Goal: Task Accomplishment & Management: Use online tool/utility

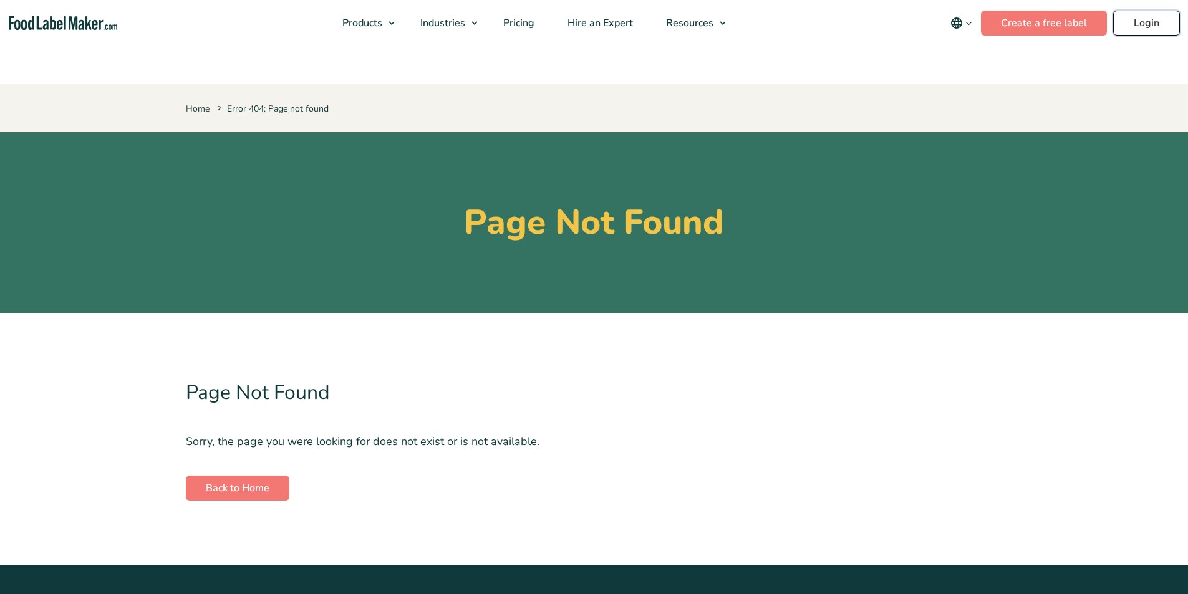
click at [1152, 26] on link "Login" at bounding box center [1146, 23] width 67 height 25
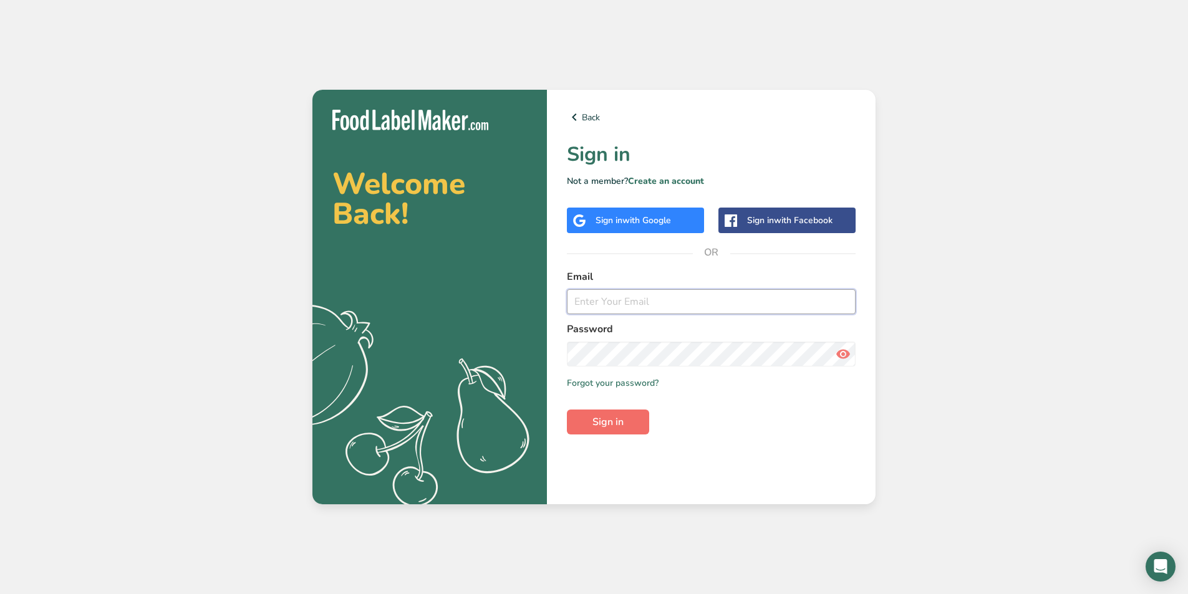
type input "[EMAIL_ADDRESS][DOMAIN_NAME]"
click at [628, 421] on button "Sign in" at bounding box center [608, 422] width 82 height 25
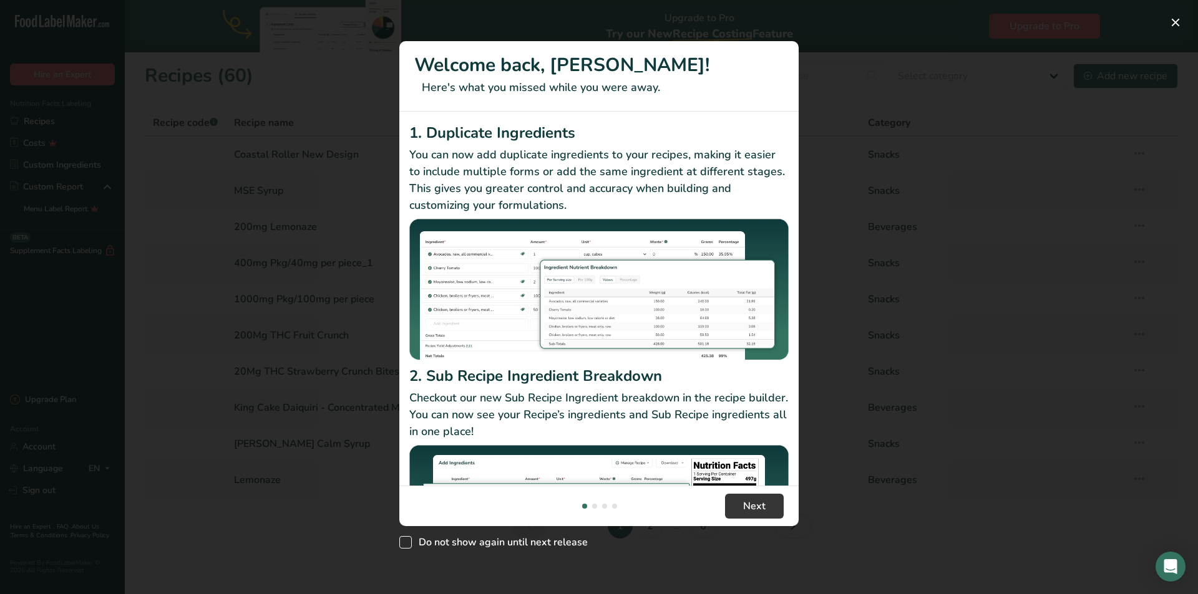
click at [407, 543] on span "New Features" at bounding box center [405, 542] width 12 height 12
click at [407, 543] on input "Do not show again until next release" at bounding box center [403, 543] width 8 height 8
checkbox input "true"
click at [760, 505] on span "Next" at bounding box center [754, 506] width 22 height 15
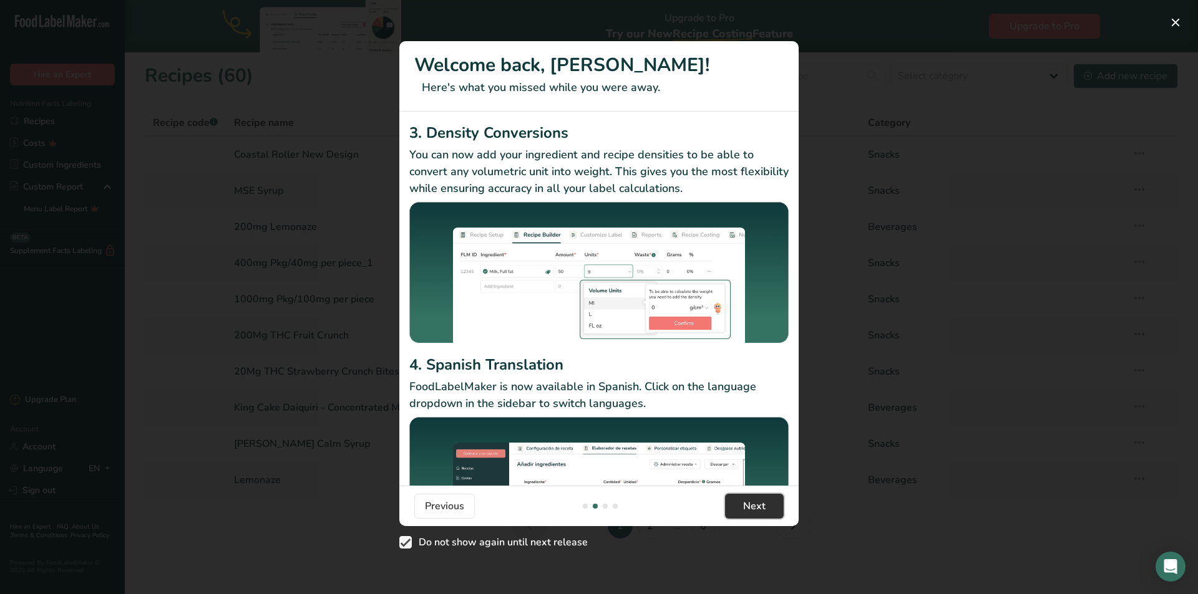
click at [739, 508] on button "Next" at bounding box center [754, 506] width 59 height 25
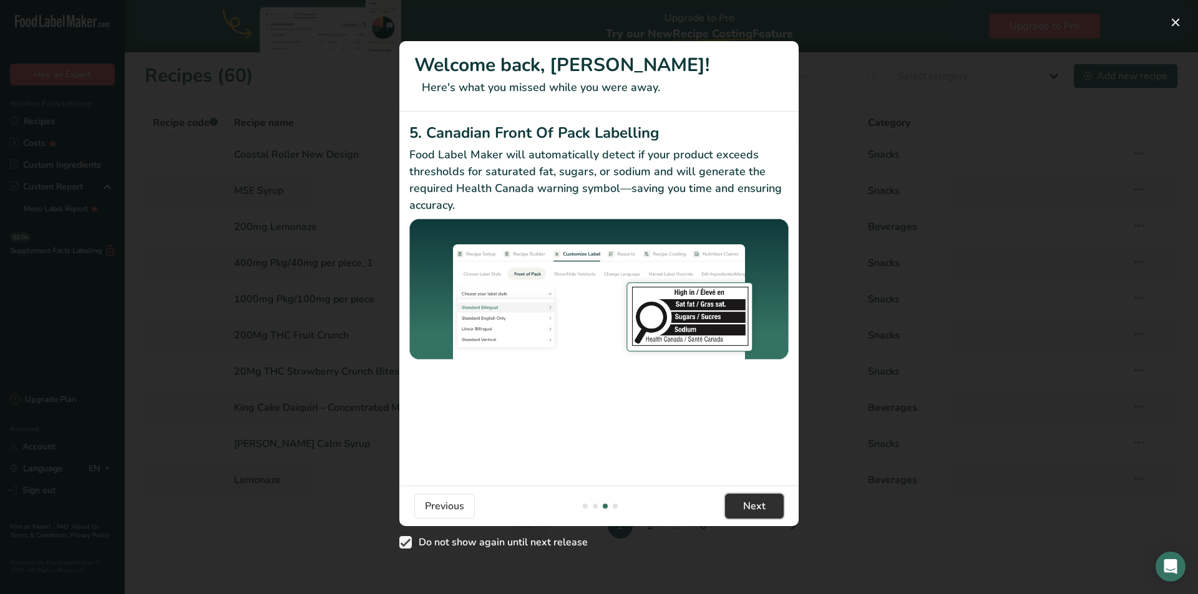
click at [739, 508] on button "Next" at bounding box center [754, 506] width 59 height 25
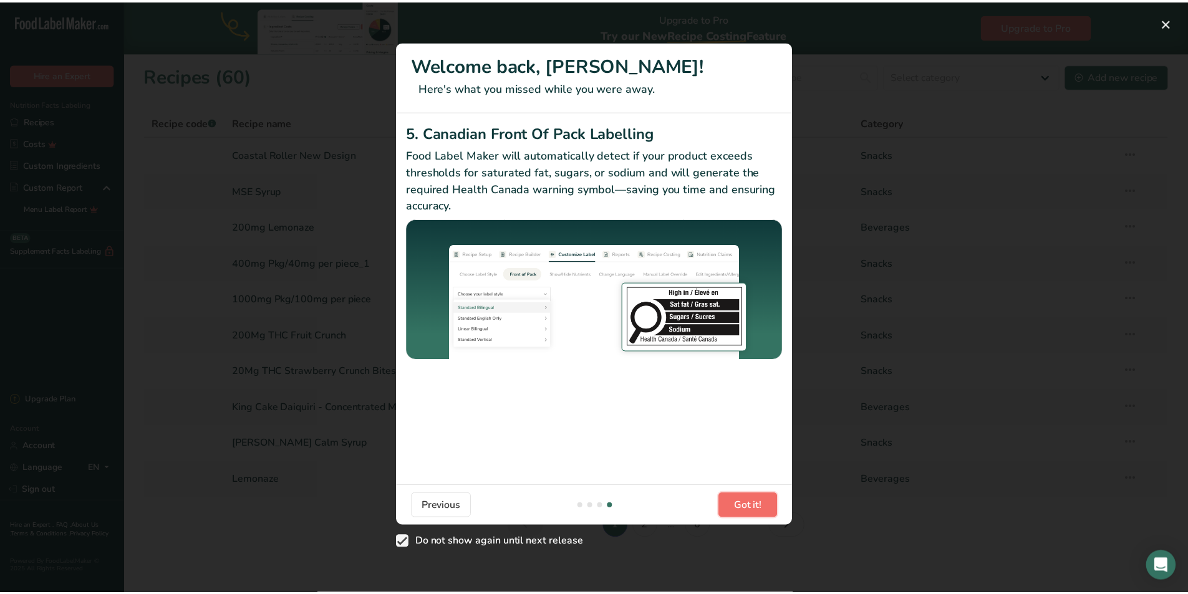
scroll to position [0, 1198]
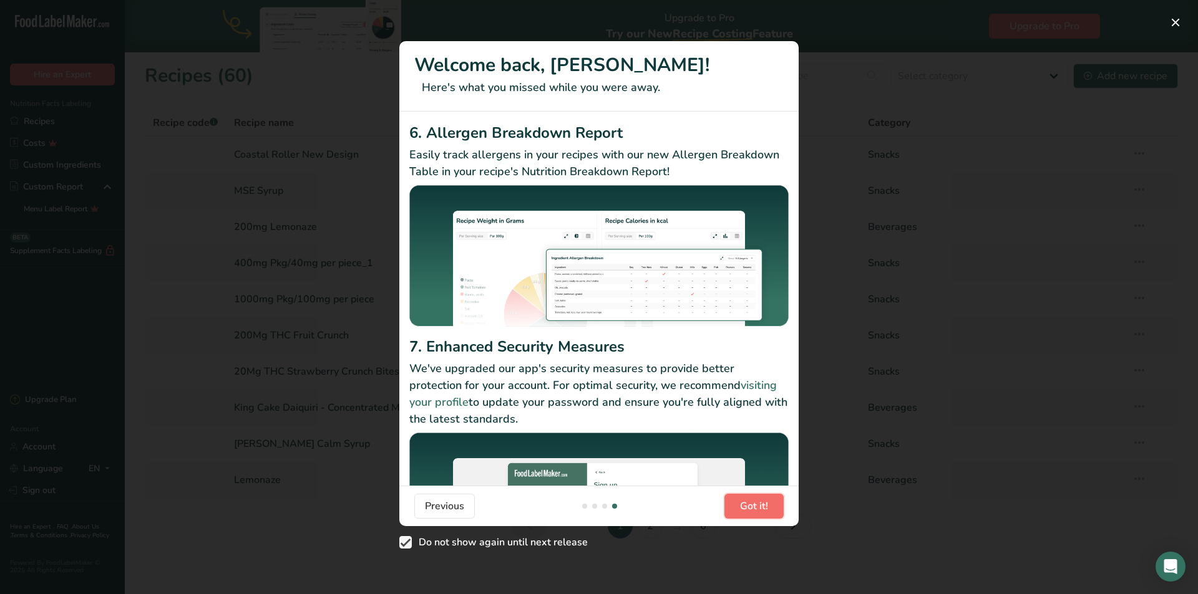
click at [739, 508] on button "Got it!" at bounding box center [753, 506] width 59 height 25
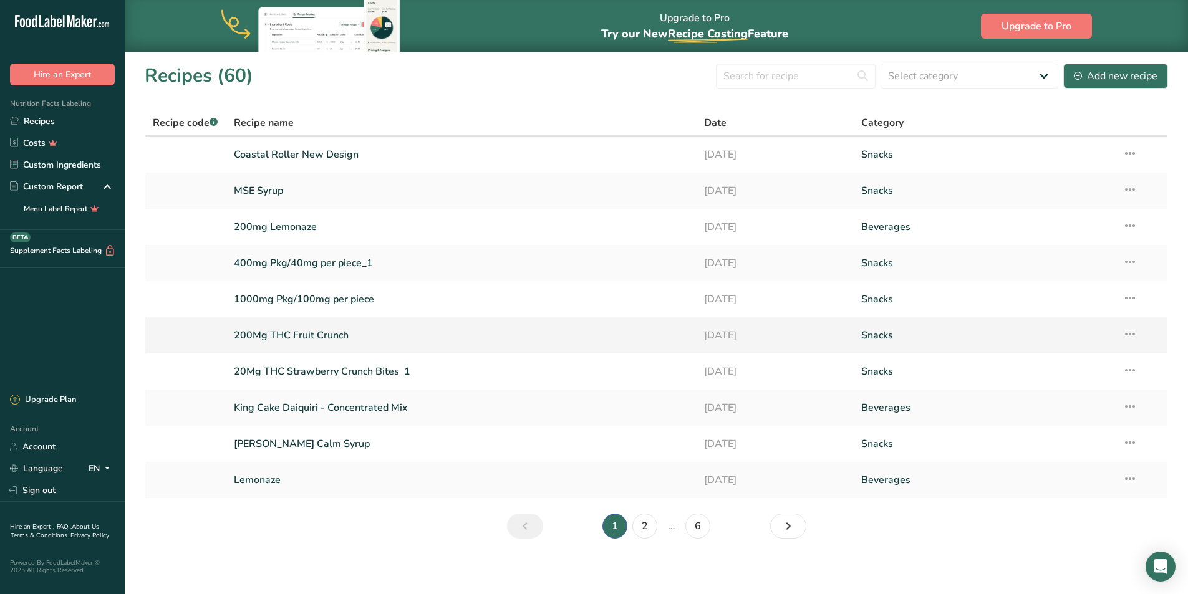
click at [314, 336] on link "200Mg THC Fruit Crunch" at bounding box center [462, 335] width 456 height 26
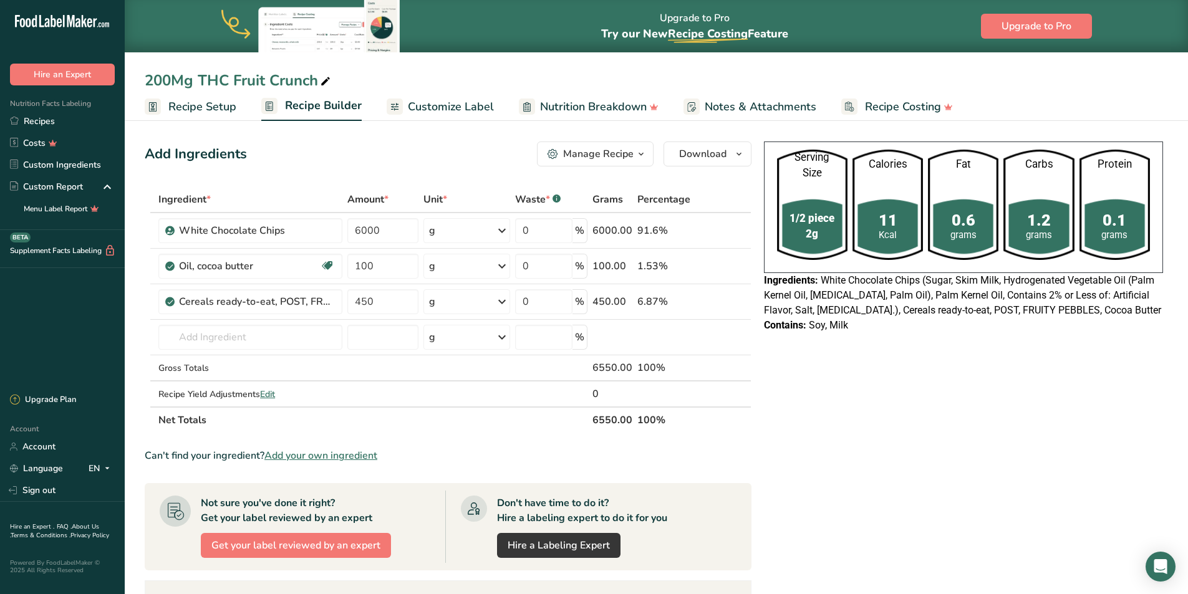
click at [641, 154] on icon "button" at bounding box center [641, 155] width 10 height 16
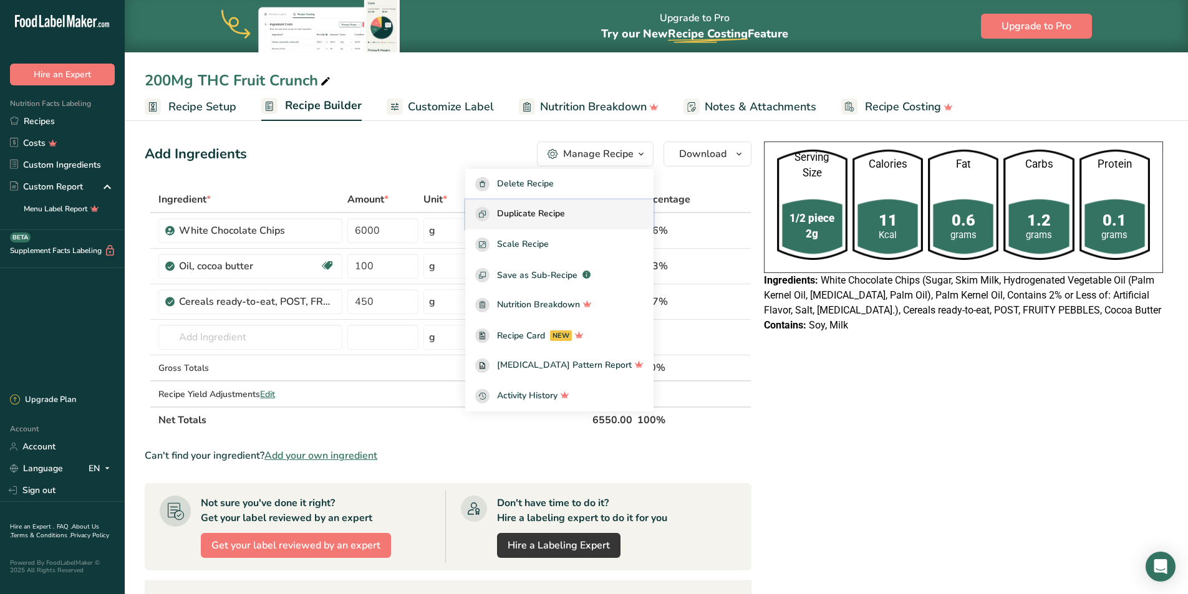
click at [565, 215] on span "Duplicate Recipe" at bounding box center [531, 214] width 68 height 14
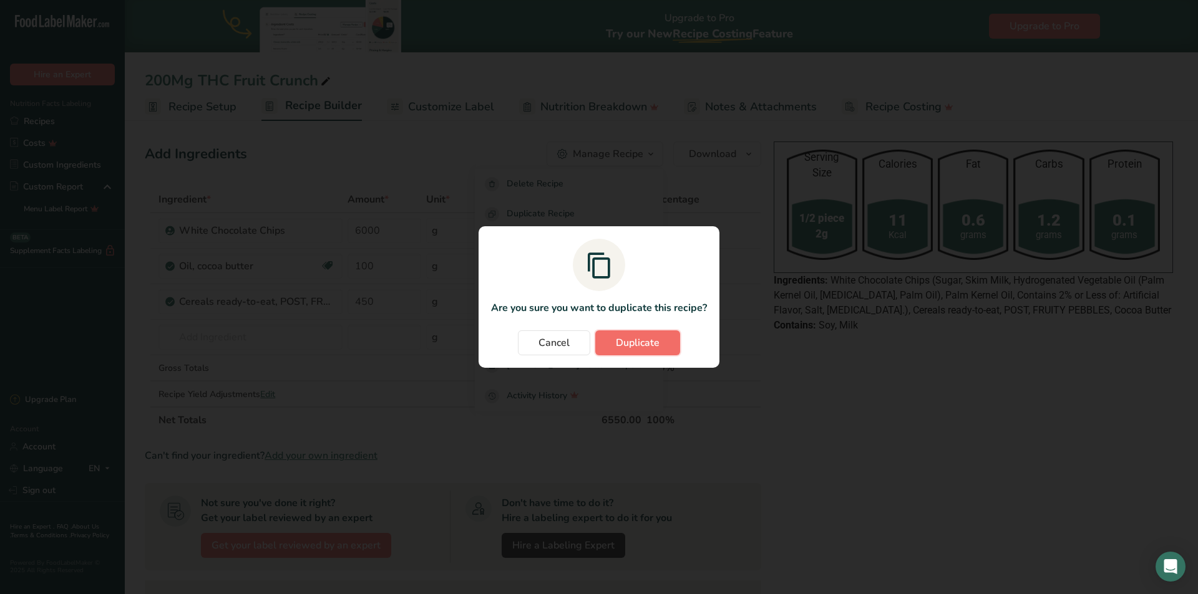
click at [647, 341] on span "Duplicate" at bounding box center [638, 343] width 44 height 15
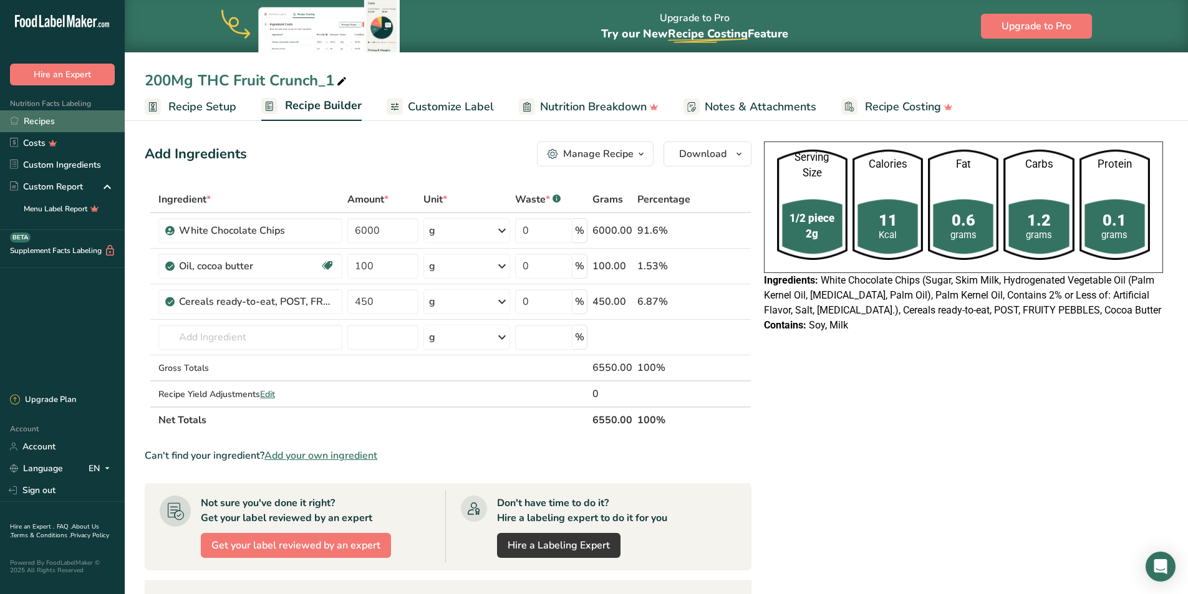
click at [50, 118] on link "Recipes" at bounding box center [62, 121] width 125 height 22
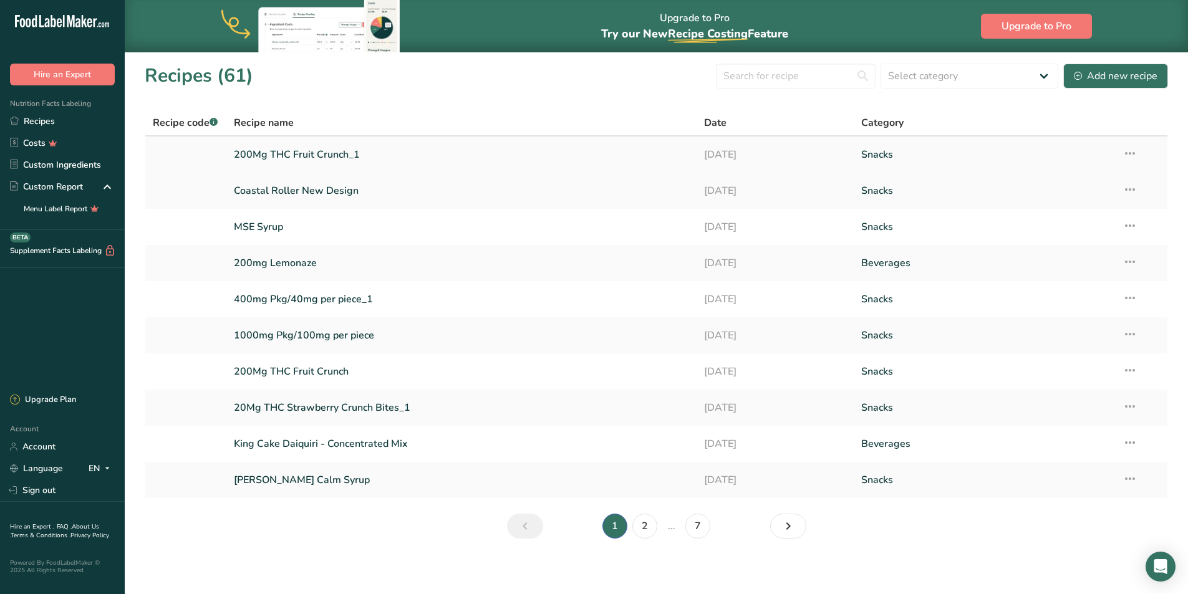
click at [332, 149] on link "200Mg THC Fruit Crunch_1" at bounding box center [462, 155] width 456 height 26
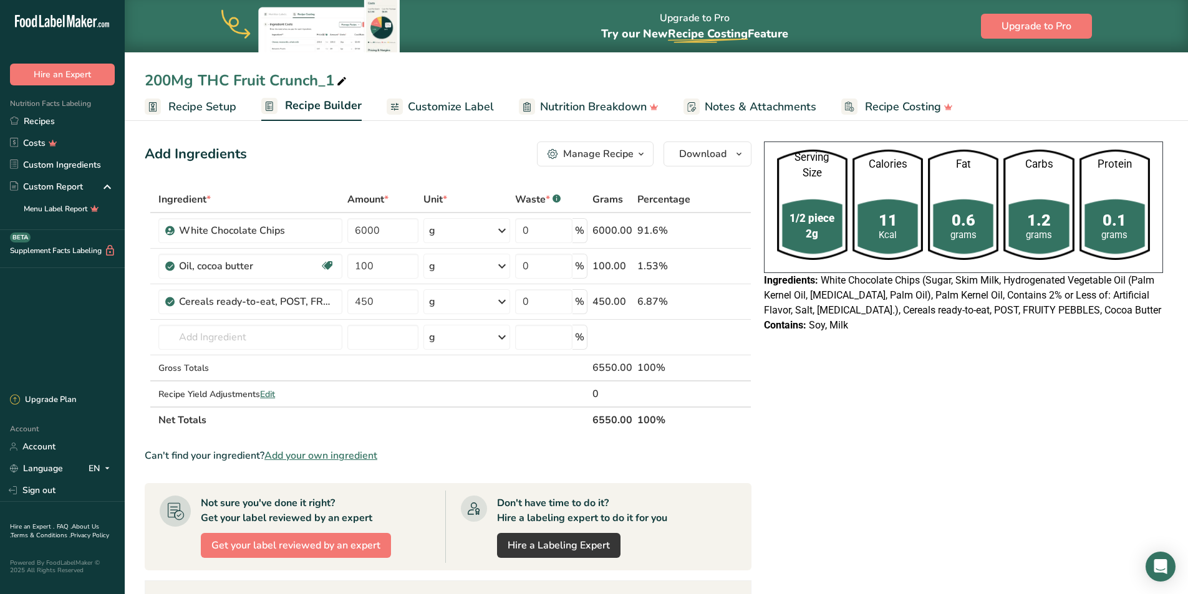
click at [343, 75] on icon at bounding box center [341, 81] width 11 height 17
type input "200Mg THC Fruit Crunch Bars"
click at [793, 68] on div "200Mg THC Fruit Crunch Bars Recipe Setup Recipe Builder Customize Label Nutriti…" at bounding box center [657, 60] width 1064 height 121
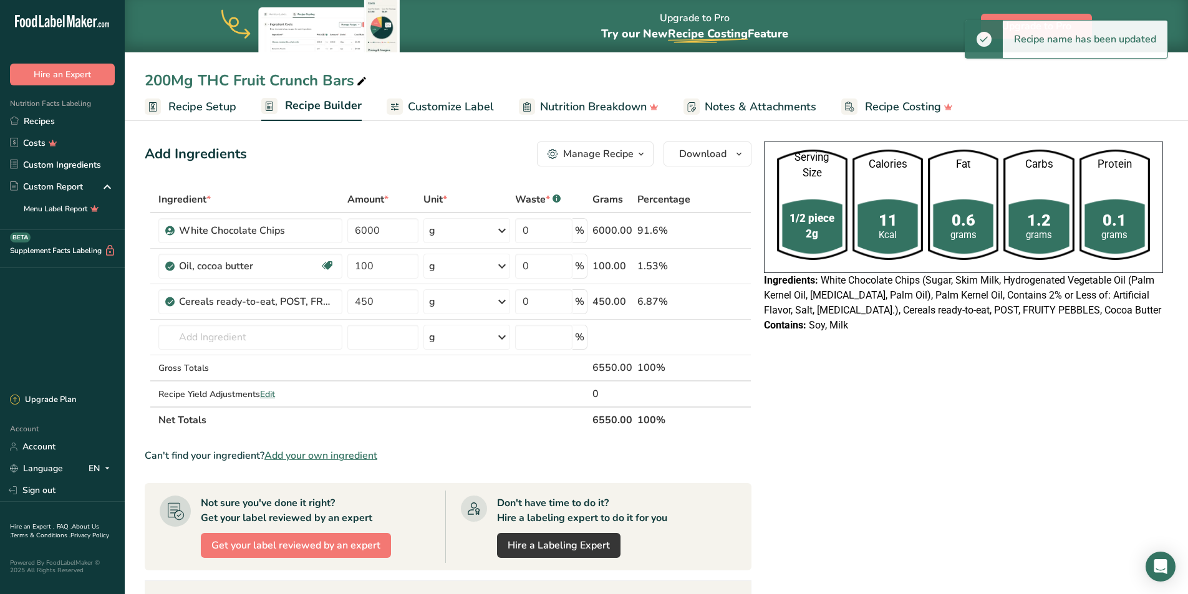
click at [172, 80] on div "200Mg THC Fruit Crunch Bars" at bounding box center [257, 80] width 225 height 22
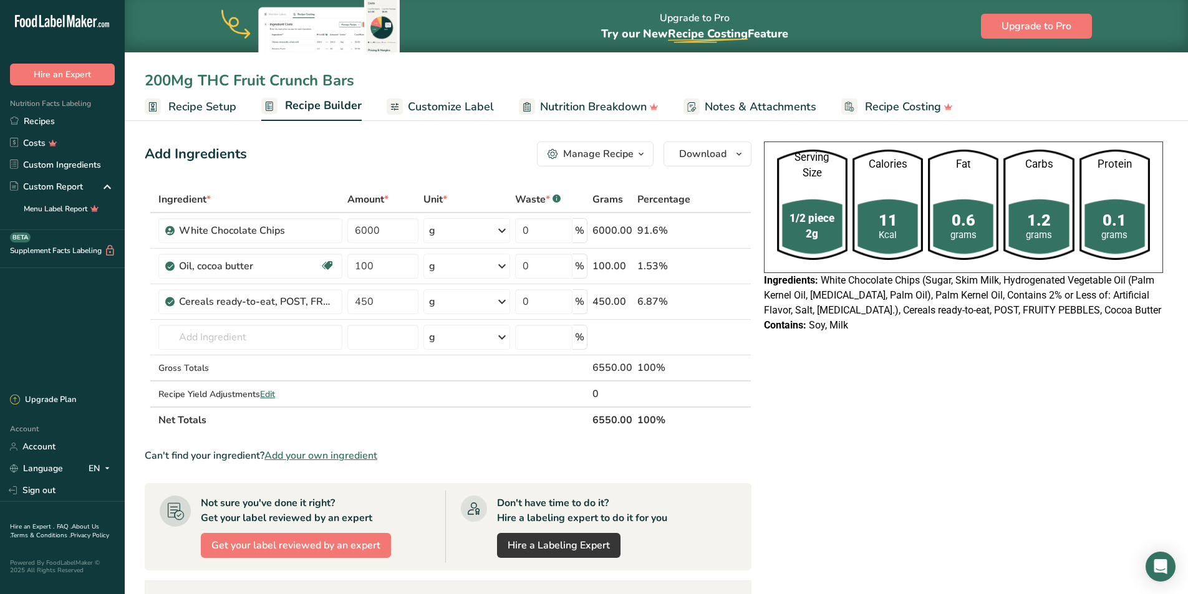
click at [171, 75] on input "200Mg THC Fruit Crunch Bars" at bounding box center [657, 80] width 1024 height 22
type input "100Mg THC Fruit Crunch Bars"
click at [197, 106] on span "Recipe Setup" at bounding box center [202, 107] width 68 height 17
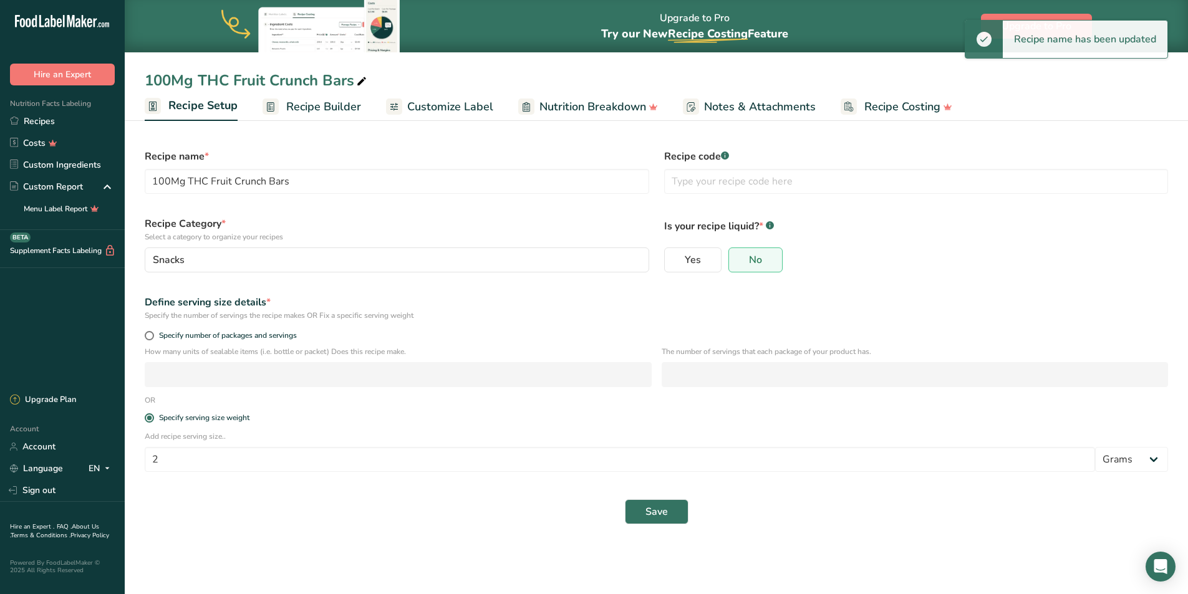
click at [312, 104] on span "Recipe Builder" at bounding box center [323, 107] width 75 height 17
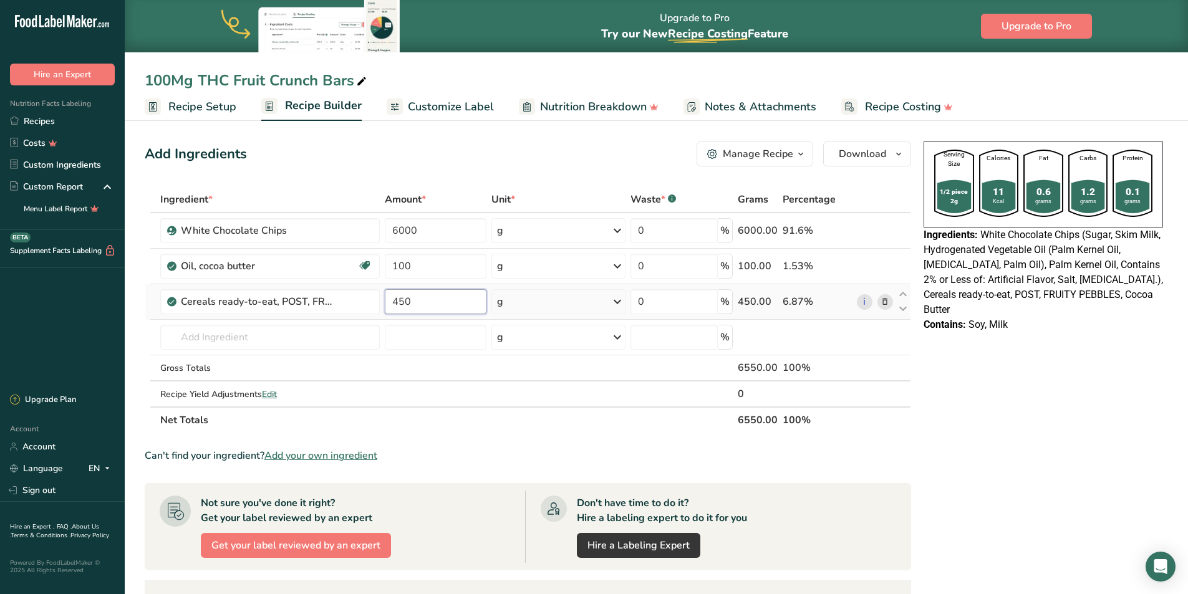
click at [398, 300] on input "450" at bounding box center [436, 301] width 102 height 25
type input "350"
click at [203, 104] on span "Recipe Setup" at bounding box center [202, 107] width 68 height 17
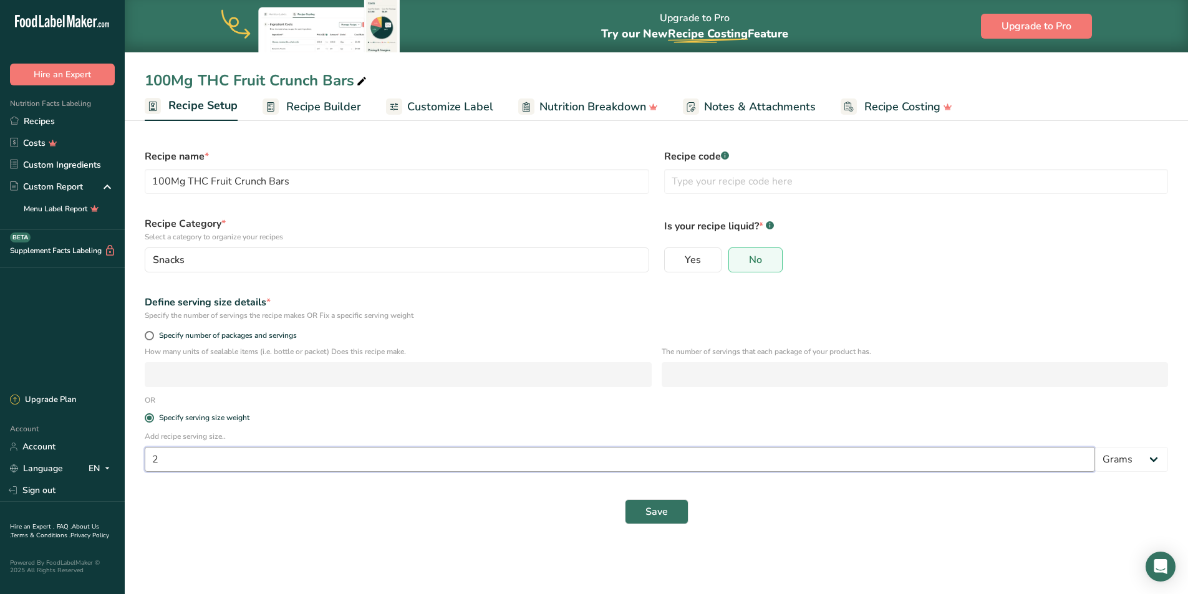
click at [167, 459] on input "2" at bounding box center [620, 459] width 951 height 25
type input "1"
click at [341, 104] on span "Recipe Builder" at bounding box center [323, 107] width 75 height 17
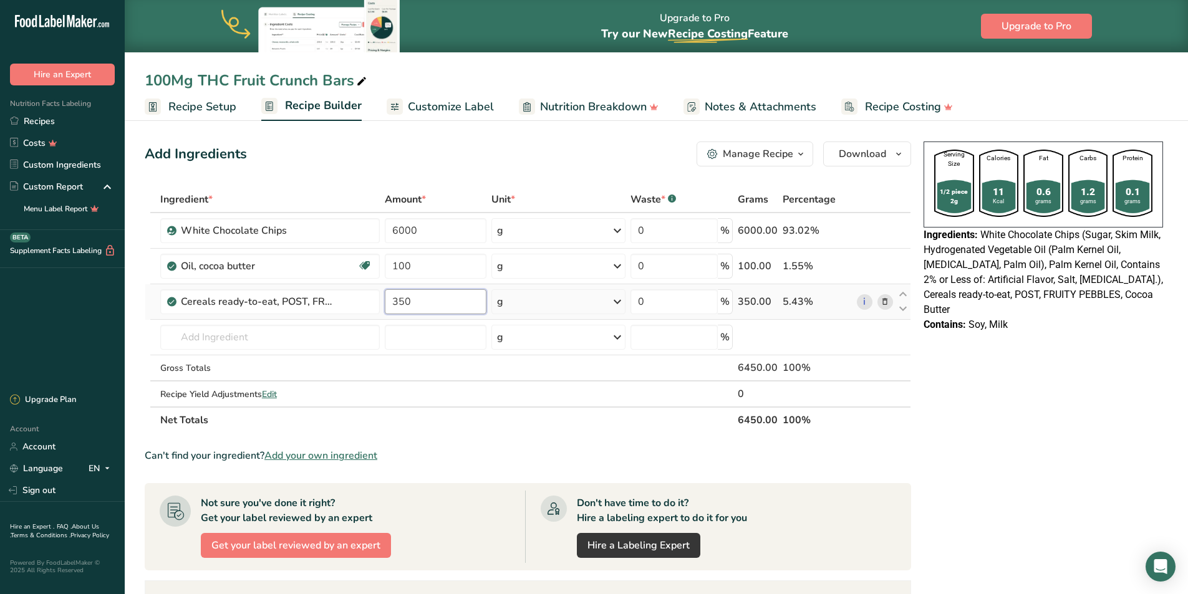
click at [405, 303] on input "350" at bounding box center [436, 301] width 102 height 25
type input "360"
drag, startPoint x: 420, startPoint y: 235, endPoint x: 370, endPoint y: 234, distance: 49.9
click at [370, 234] on tr "White Chocolate Chips 6000 g Weight Units g kg mg See more Volume Units l Volum…" at bounding box center [527, 231] width 765 height 36
type input "11500"
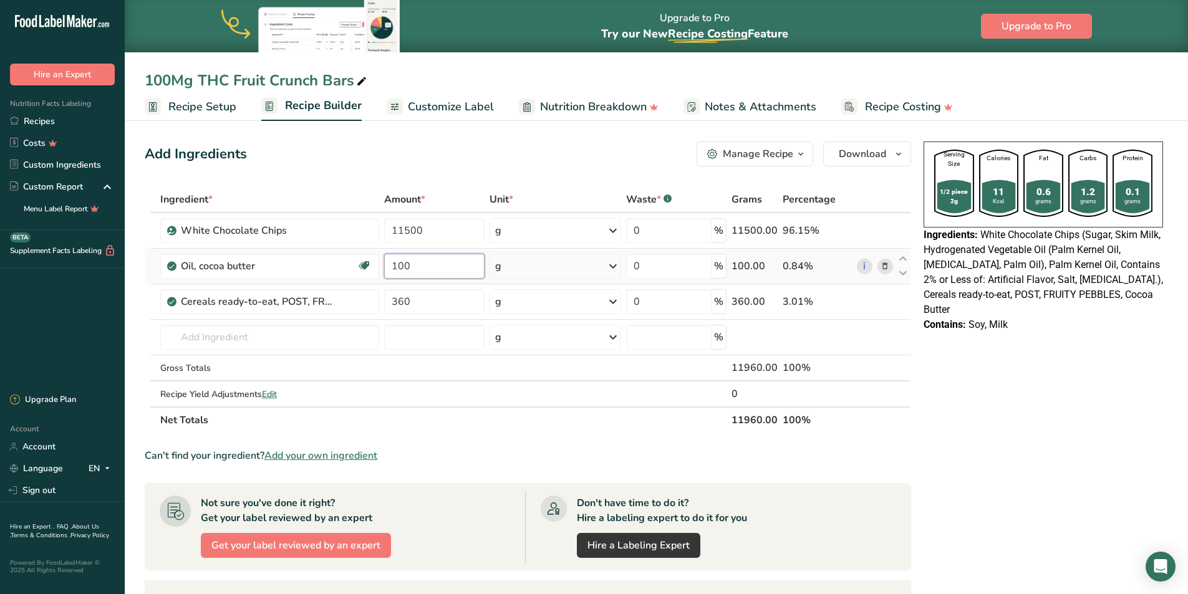
click at [410, 267] on div "Ingredient * Amount * Unit * Waste * .a-a{fill:#347362;}.b-a{fill:#fff;} Grams …" at bounding box center [528, 310] width 767 height 247
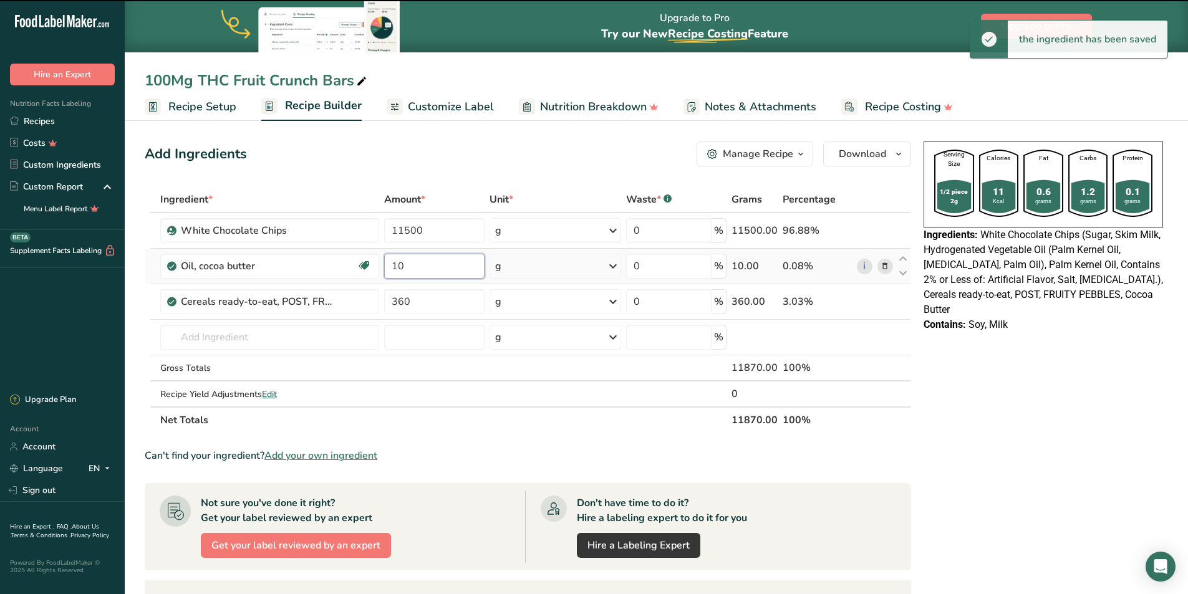
type input "1"
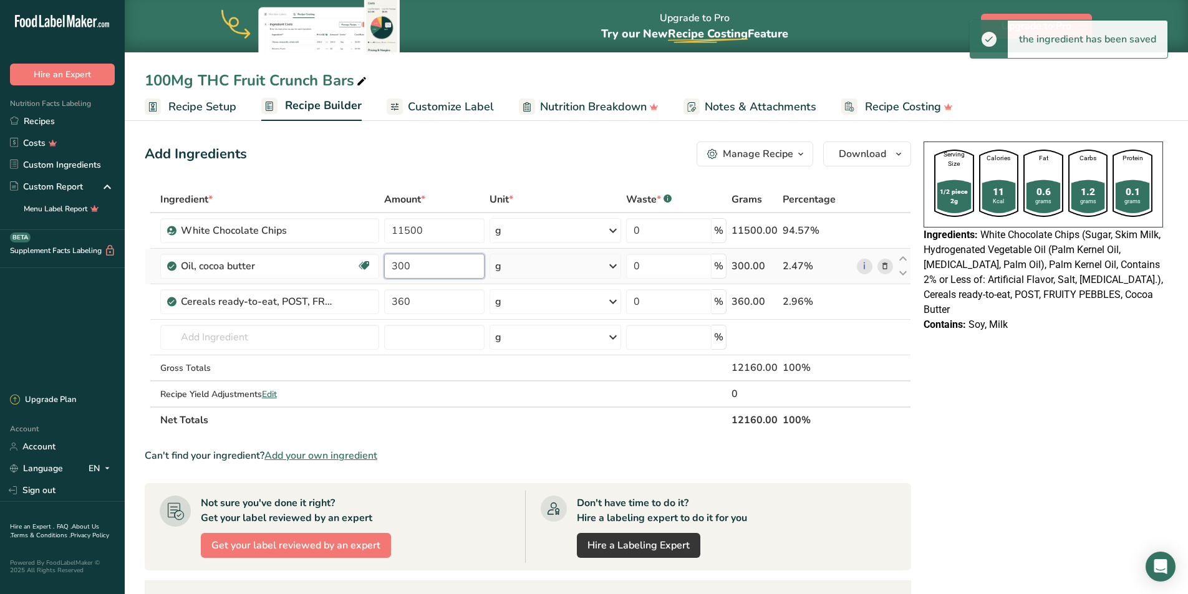
type input "300"
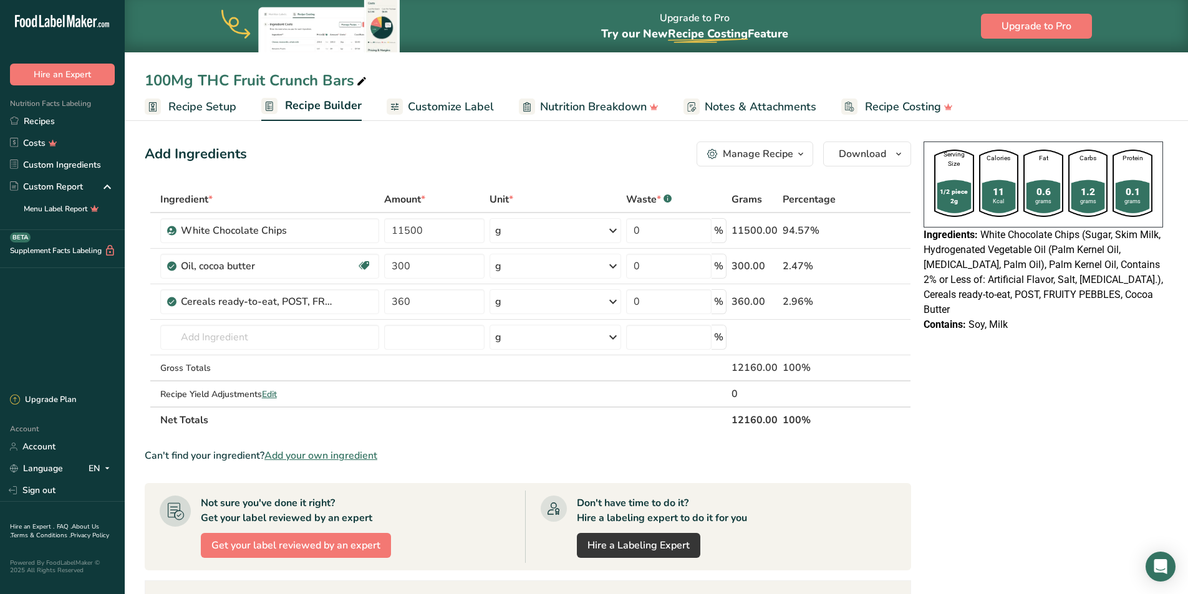
click at [225, 104] on span "Recipe Setup" at bounding box center [202, 107] width 68 height 17
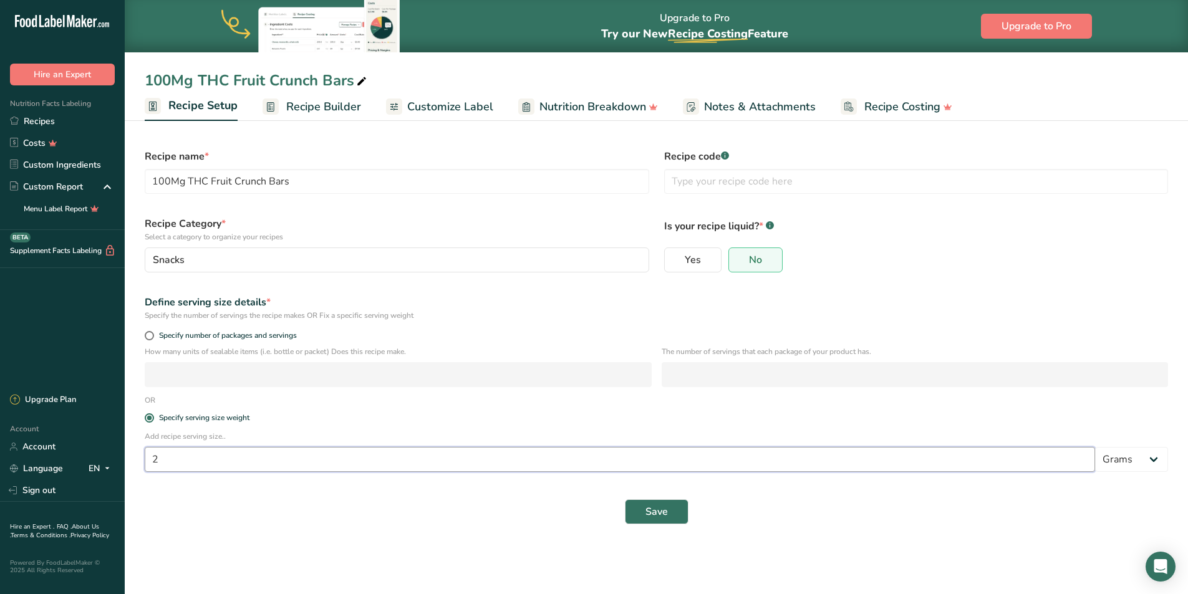
drag, startPoint x: 161, startPoint y: 461, endPoint x: 147, endPoint y: 461, distance: 14.3
click at [147, 461] on input "2" at bounding box center [620, 459] width 951 height 25
type input "1.2"
click at [660, 516] on span "Save" at bounding box center [657, 512] width 22 height 15
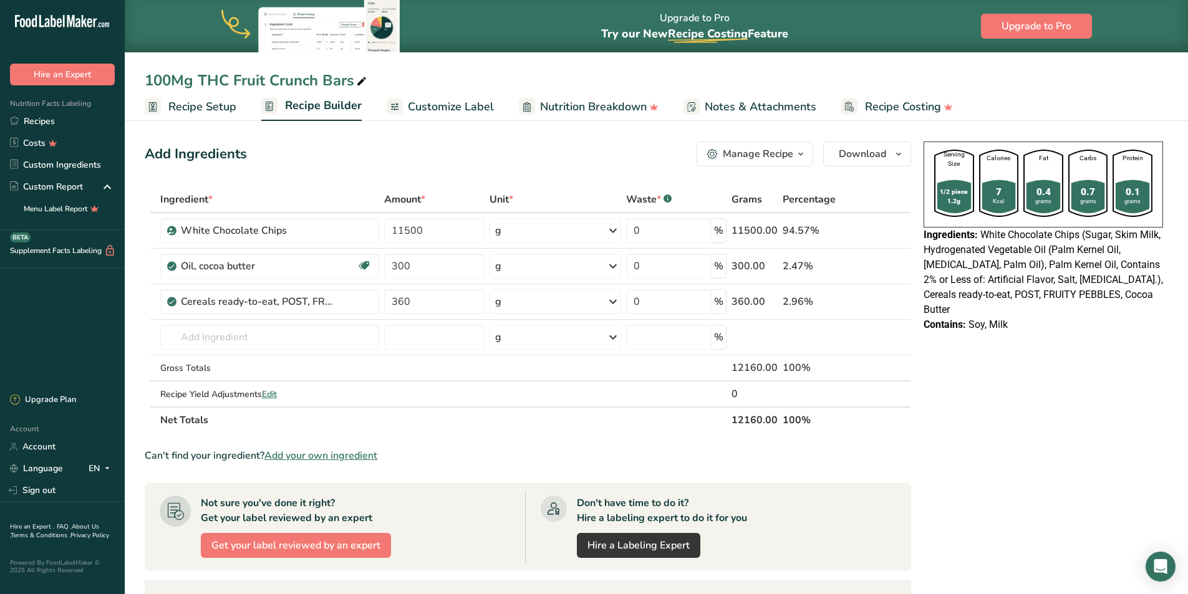
click at [185, 114] on span "Recipe Setup" at bounding box center [202, 107] width 68 height 17
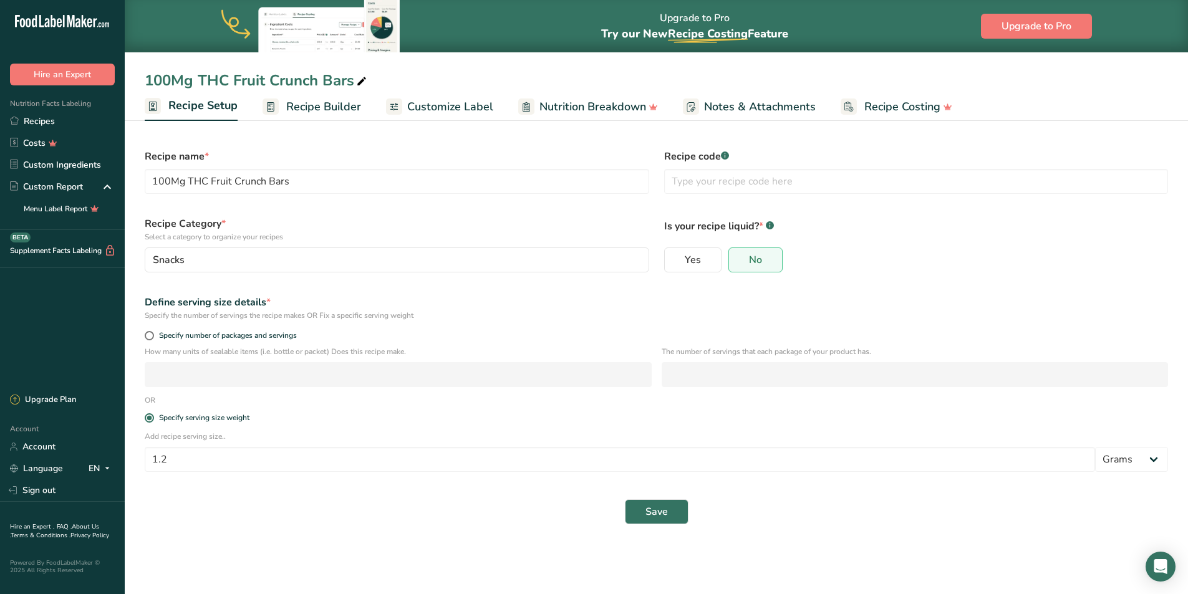
click at [326, 99] on span "Recipe Builder" at bounding box center [323, 107] width 75 height 17
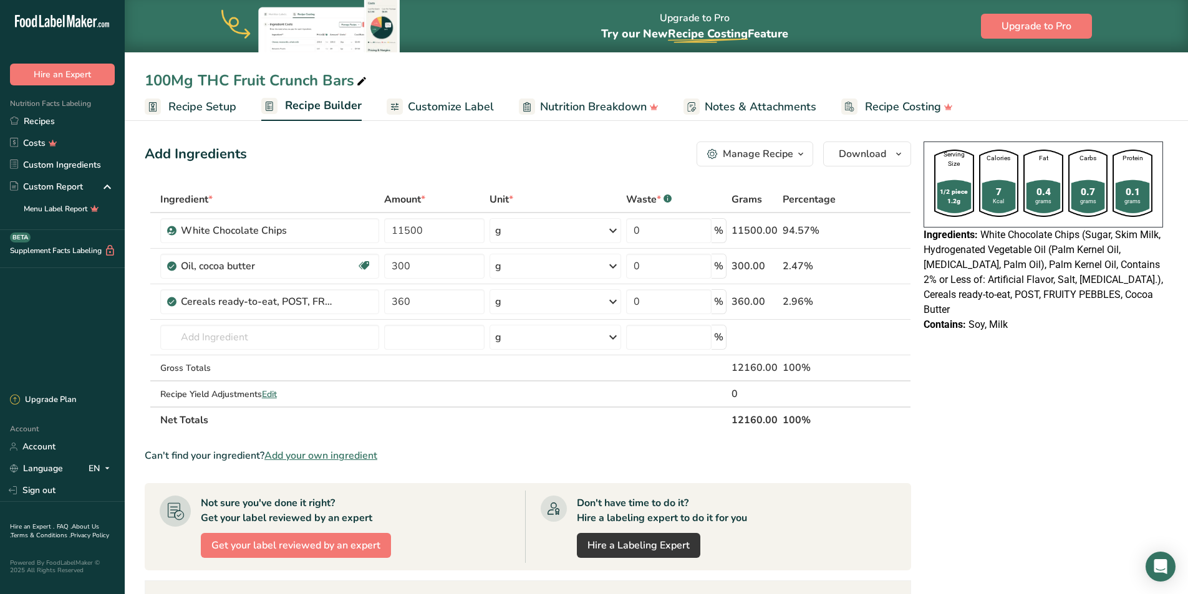
click at [218, 109] on span "Recipe Setup" at bounding box center [202, 107] width 68 height 17
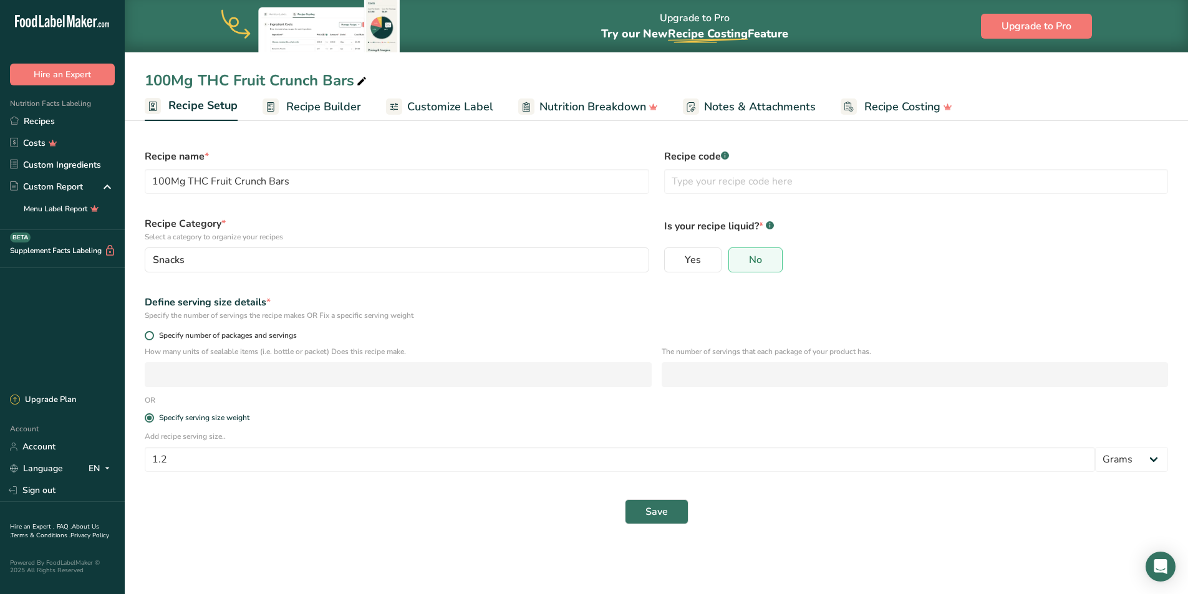
click at [148, 334] on span at bounding box center [149, 335] width 9 height 9
click at [148, 334] on input "Specify number of packages and servings" at bounding box center [149, 336] width 8 height 8
radio input "true"
radio input "false"
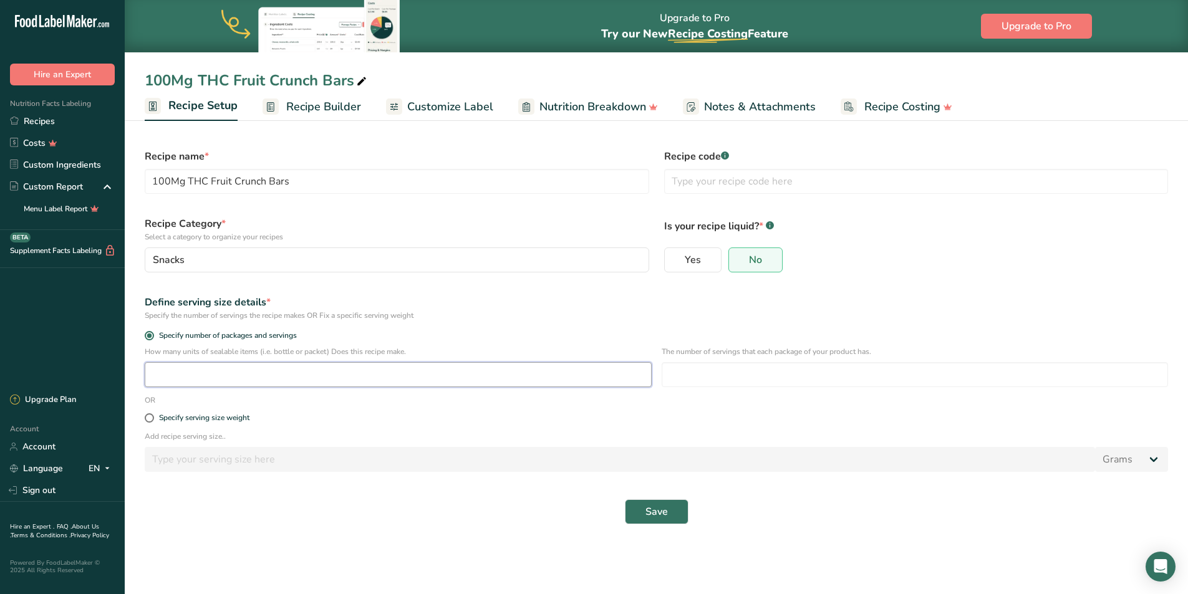
click at [159, 371] on input "number" at bounding box center [398, 374] width 507 height 25
type input "1"
type input "1150"
type input "10"
click at [651, 508] on span "Save" at bounding box center [657, 512] width 22 height 15
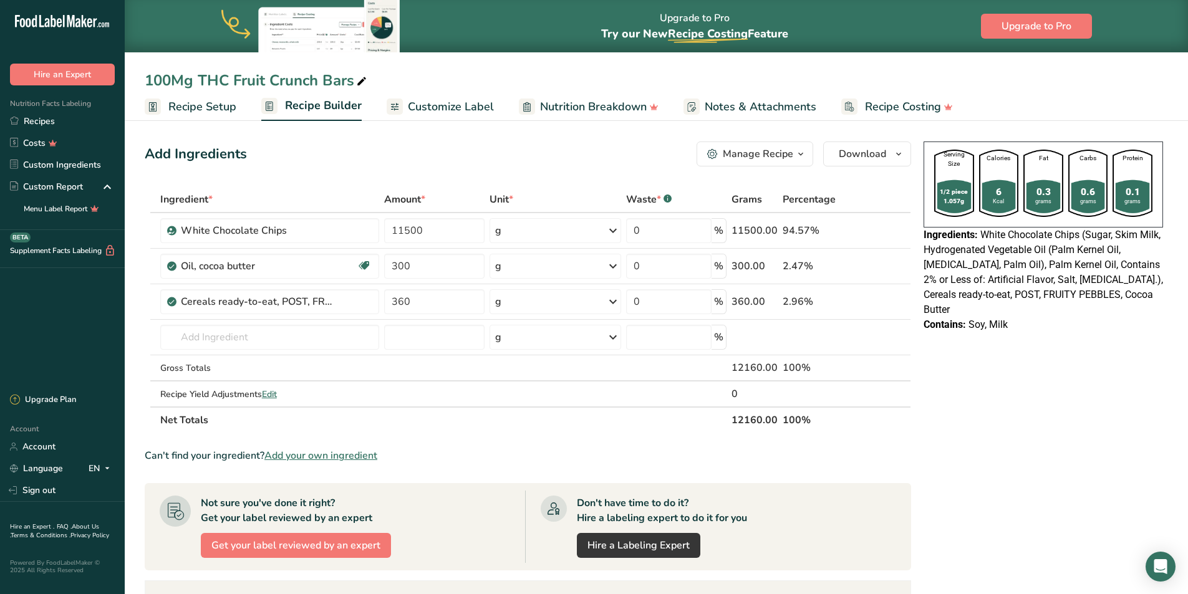
click at [203, 107] on span "Recipe Setup" at bounding box center [202, 107] width 68 height 17
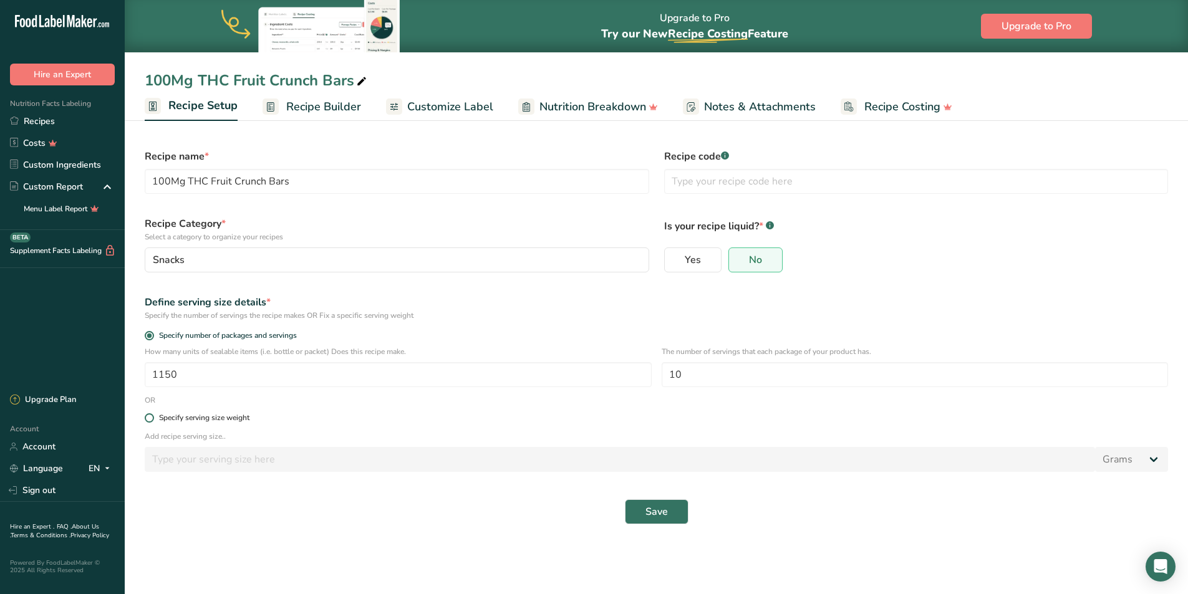
click at [147, 417] on span at bounding box center [149, 418] width 9 height 9
click at [147, 417] on input "Specify serving size weight" at bounding box center [149, 418] width 8 height 8
radio input "true"
radio input "false"
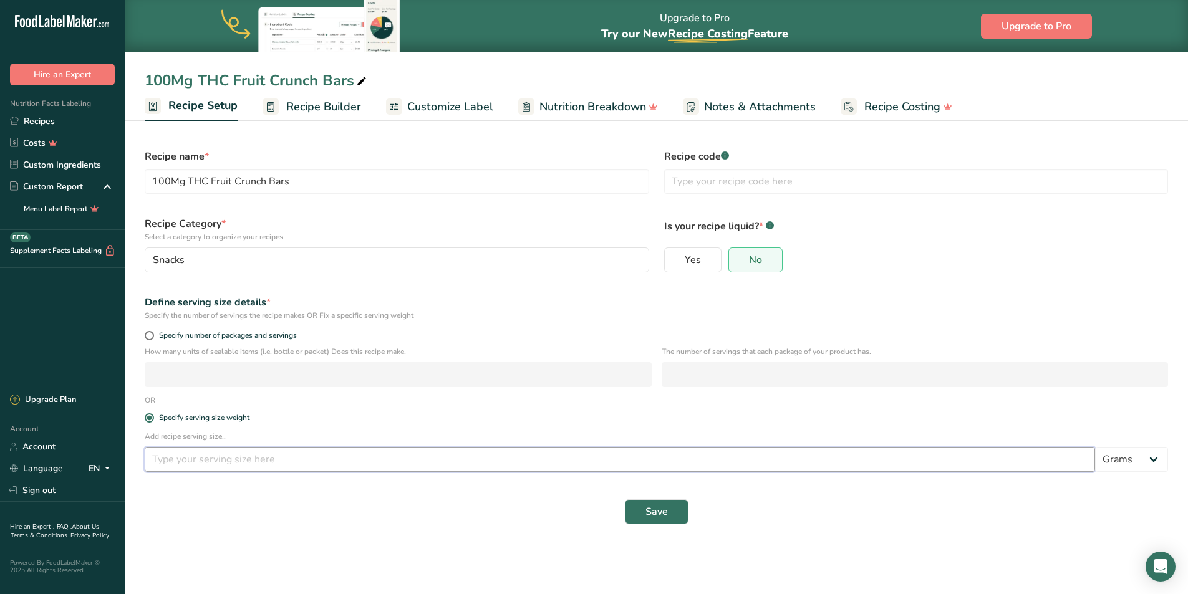
click at [196, 459] on input "number" at bounding box center [620, 459] width 951 height 25
type input "1.2"
click at [657, 517] on span "Save" at bounding box center [657, 512] width 22 height 15
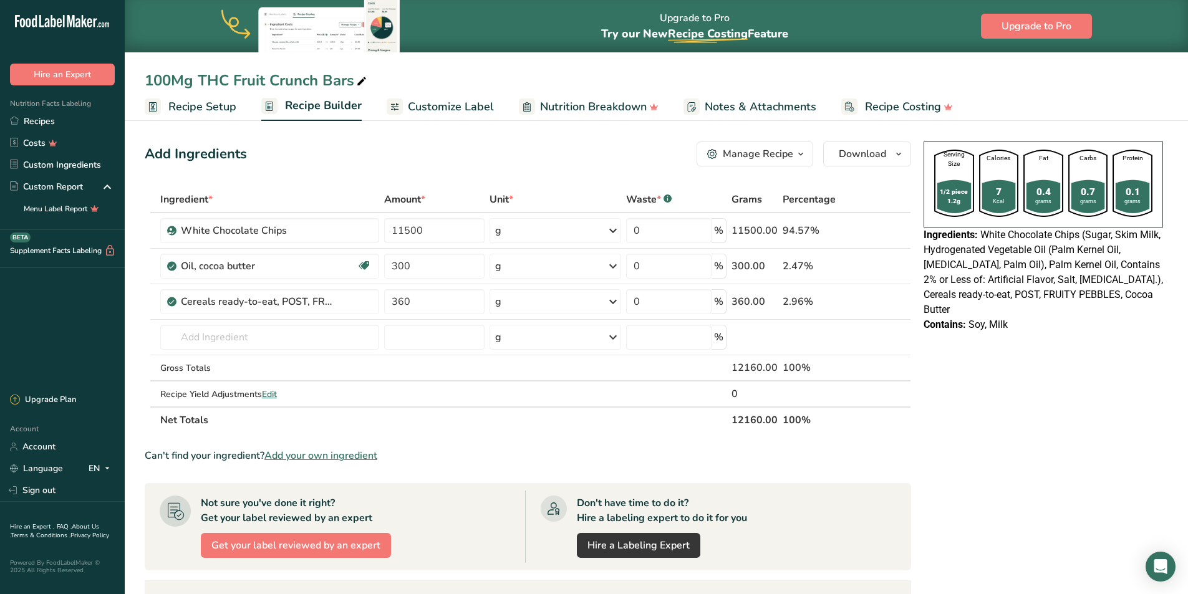
click at [449, 103] on span "Customize Label" at bounding box center [451, 107] width 86 height 17
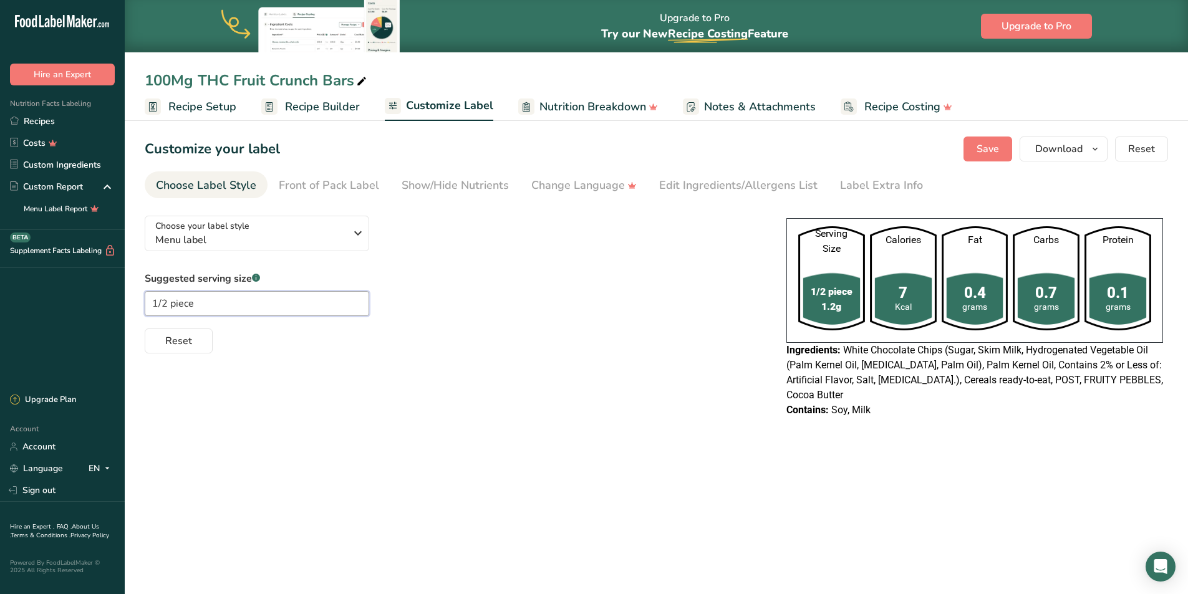
click at [165, 304] on input "1/2 piece" at bounding box center [257, 303] width 225 height 25
type input "1/10 piece"
click at [185, 332] on button "Reset" at bounding box center [179, 341] width 68 height 25
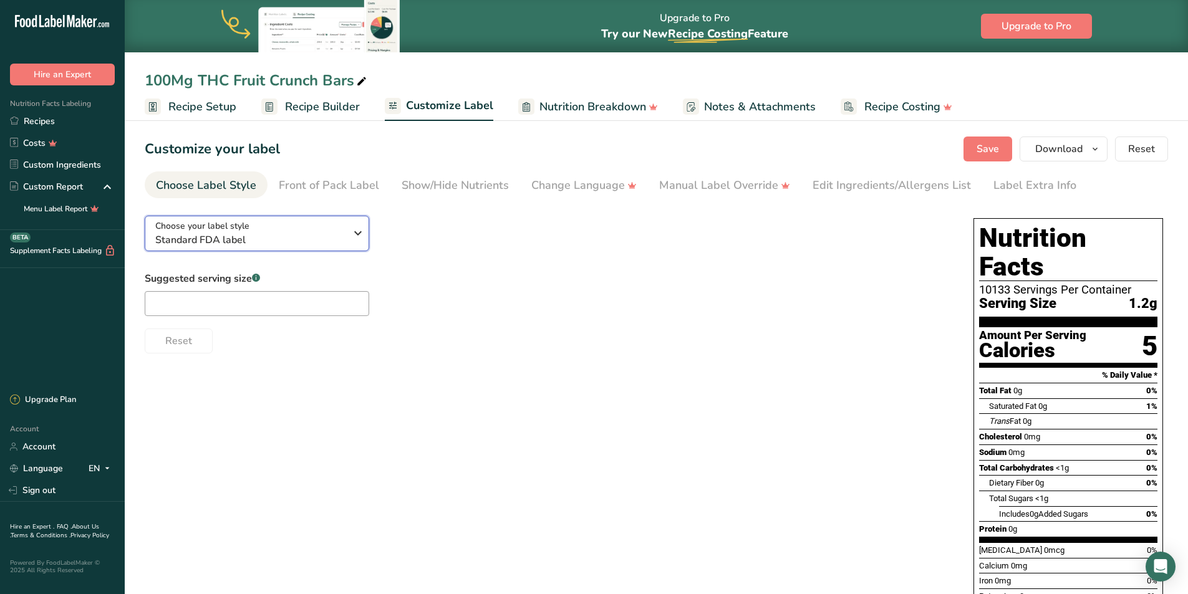
click at [353, 233] on icon "button" at bounding box center [358, 233] width 15 height 22
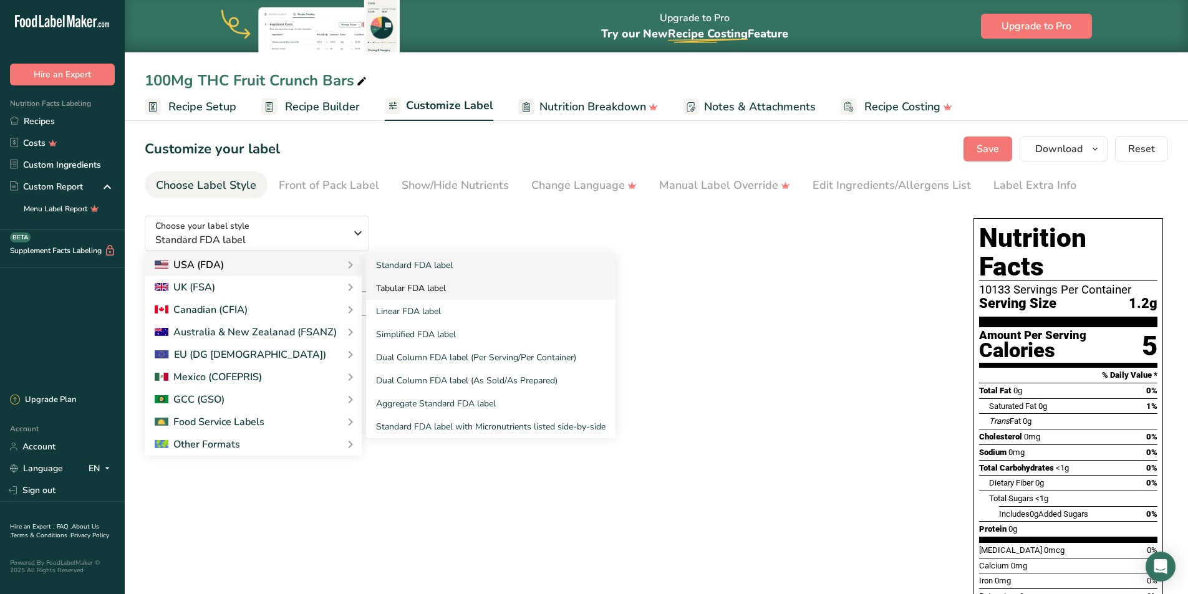
click at [409, 288] on link "Tabular FDA label" at bounding box center [491, 288] width 250 height 23
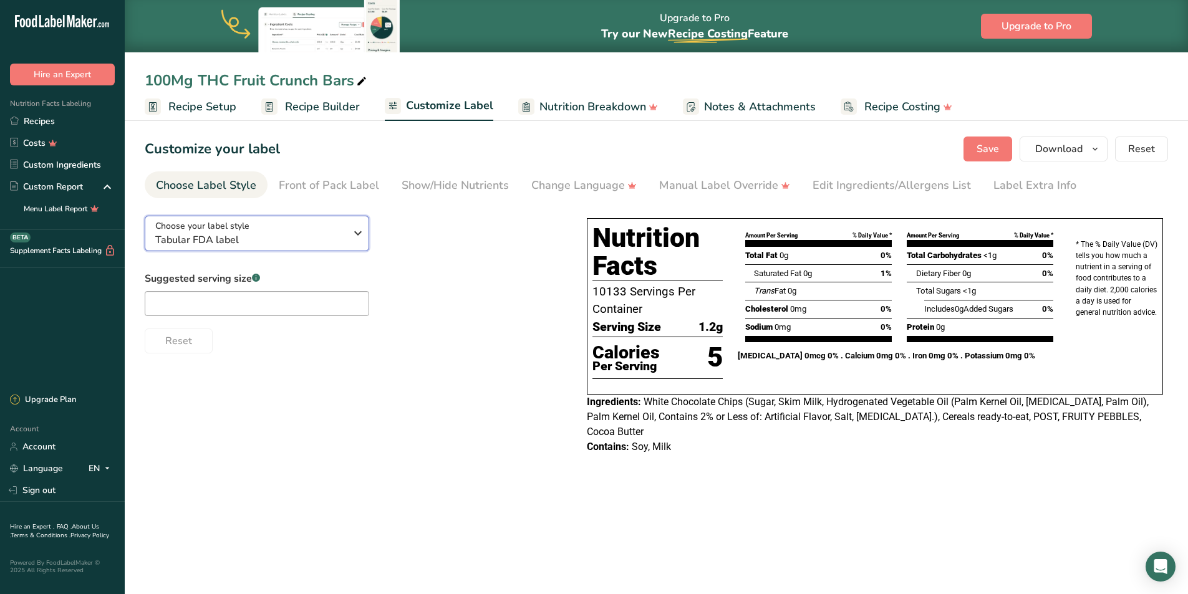
click at [353, 240] on icon "button" at bounding box center [358, 233] width 15 height 22
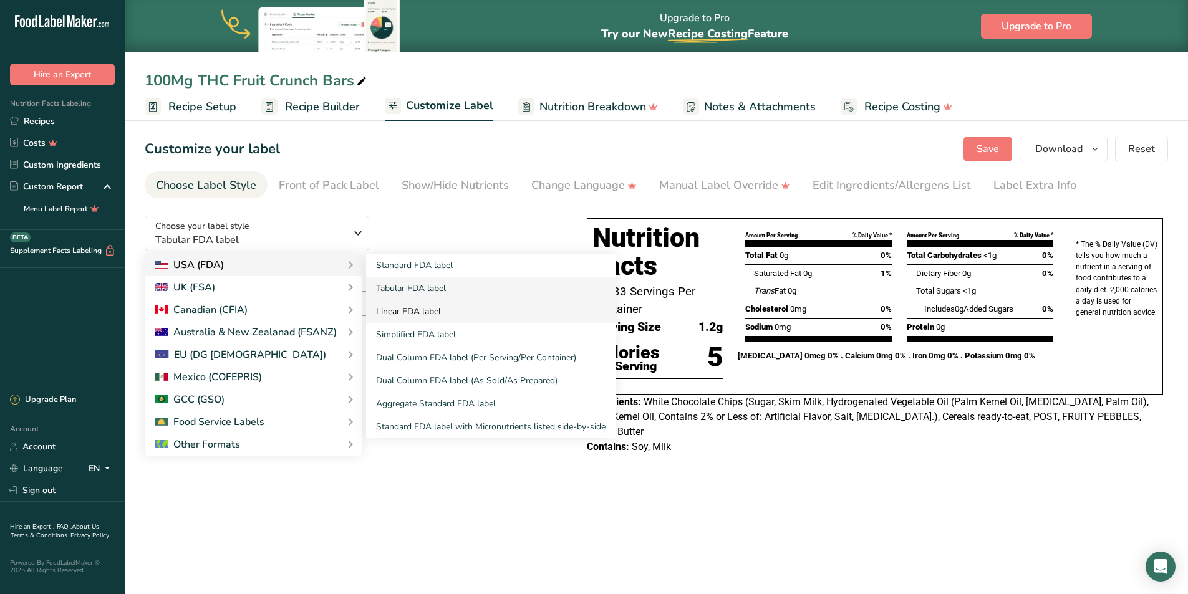
click at [415, 312] on link "Linear FDA label" at bounding box center [491, 311] width 250 height 23
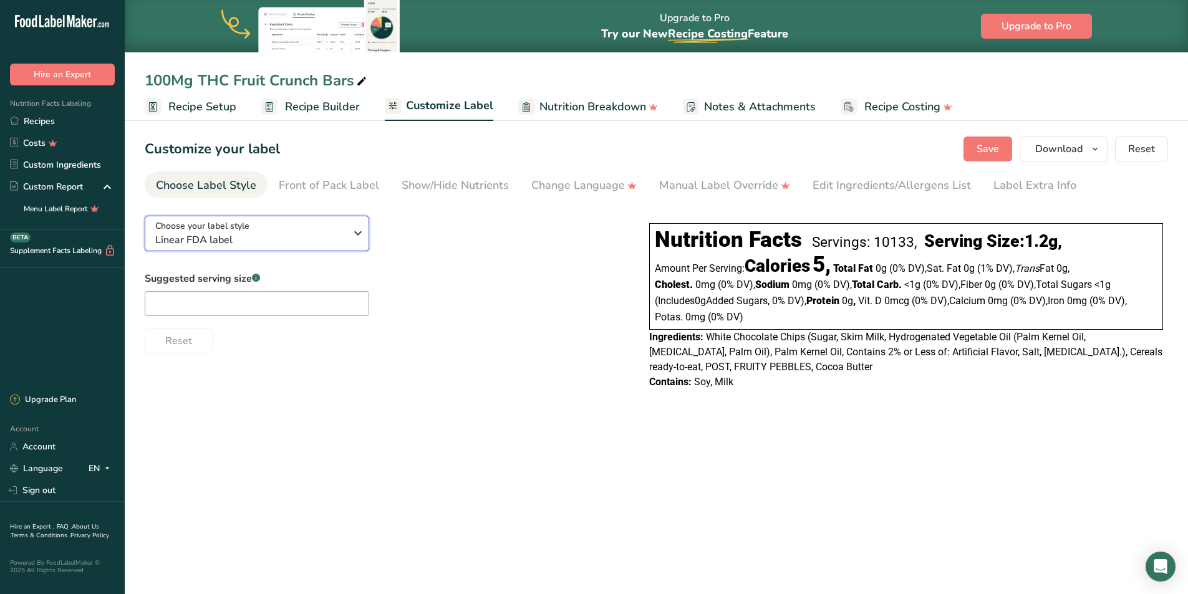
click at [359, 230] on icon "button" at bounding box center [358, 233] width 15 height 22
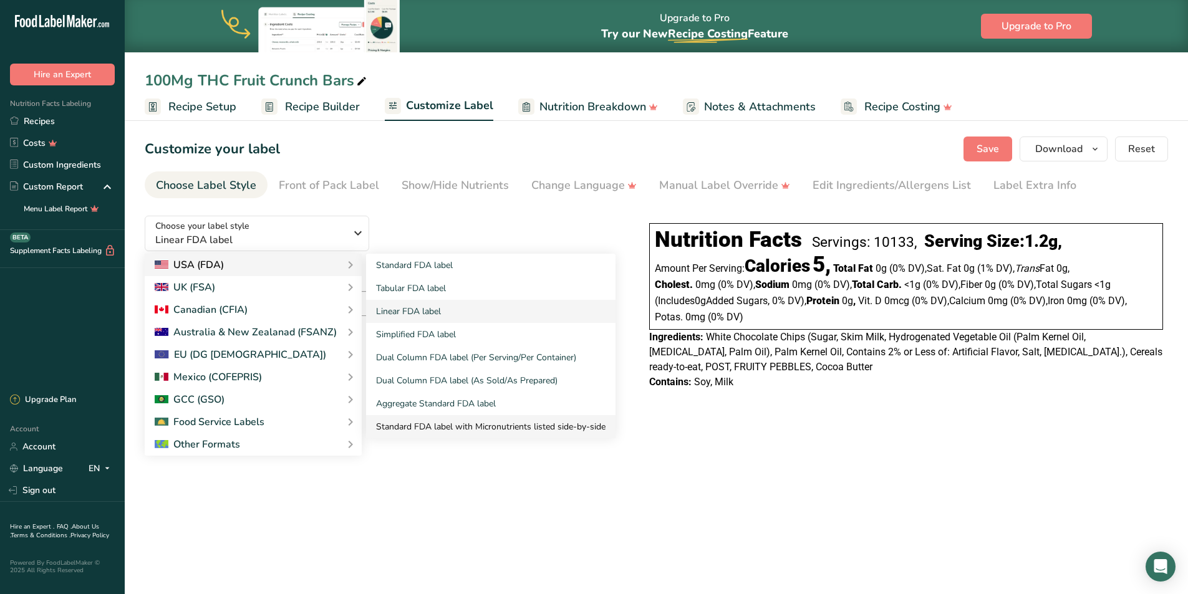
click at [435, 428] on link "Standard FDA label with Micronutrients listed side-by-side" at bounding box center [491, 426] width 250 height 23
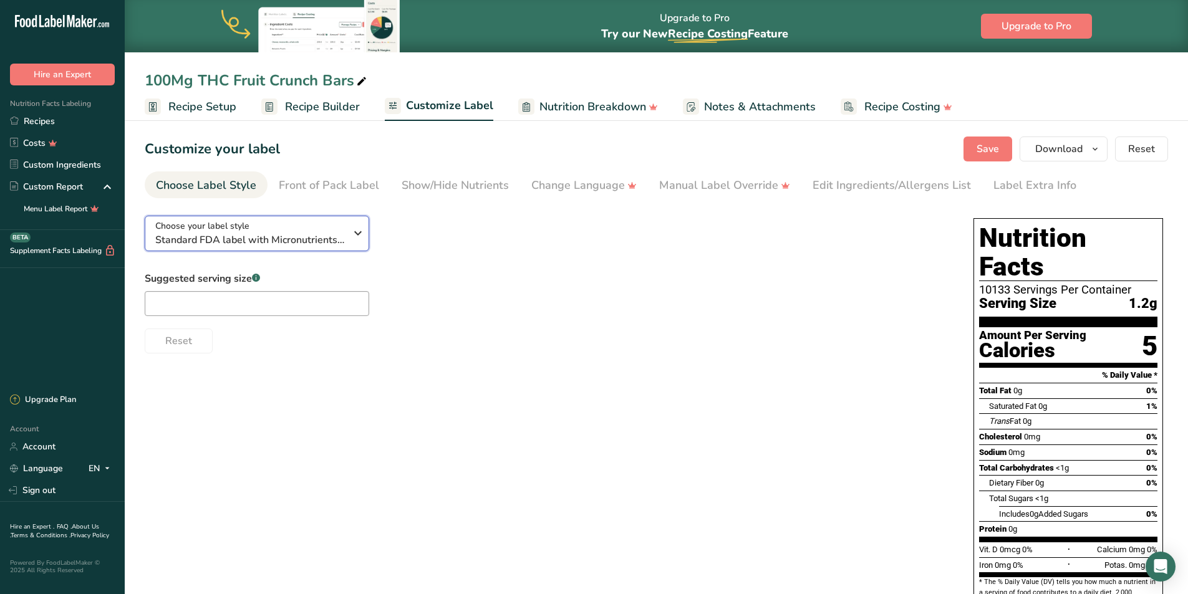
click at [354, 231] on icon "button" at bounding box center [358, 233] width 15 height 22
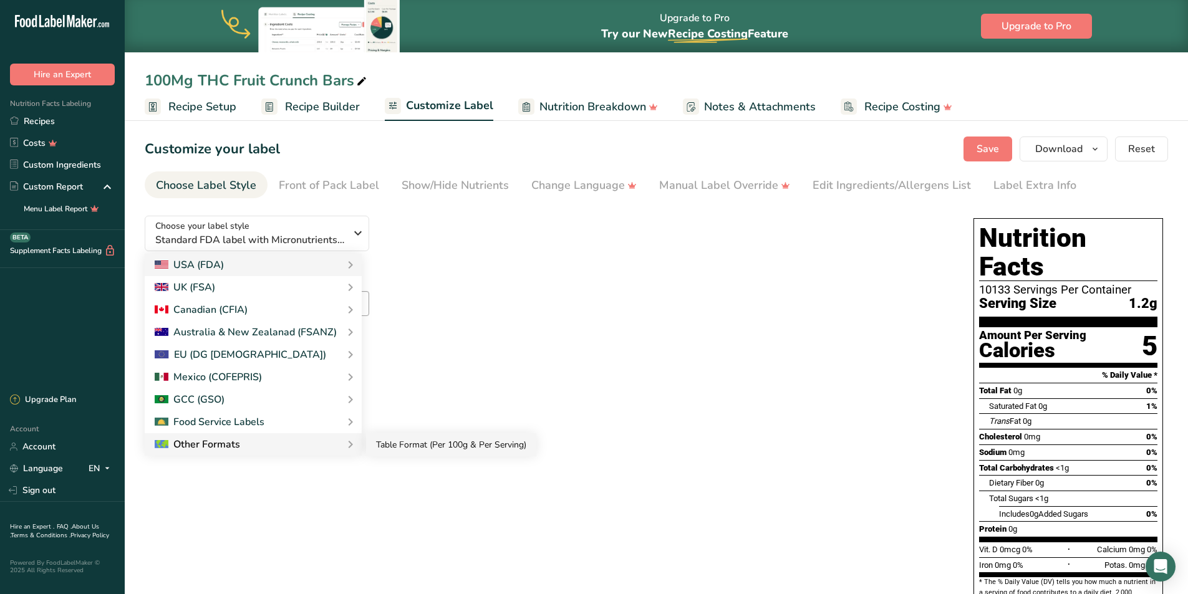
click at [407, 443] on link "Table Format (Per 100g & Per Serving)" at bounding box center [451, 445] width 170 height 23
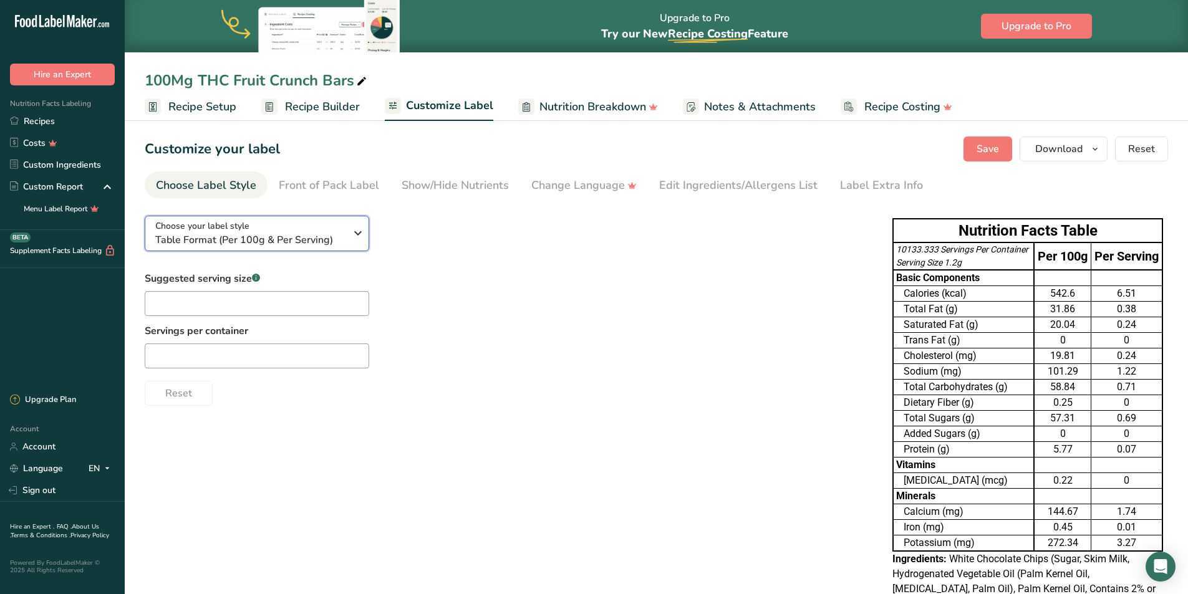
click at [351, 238] on icon "button" at bounding box center [358, 233] width 15 height 22
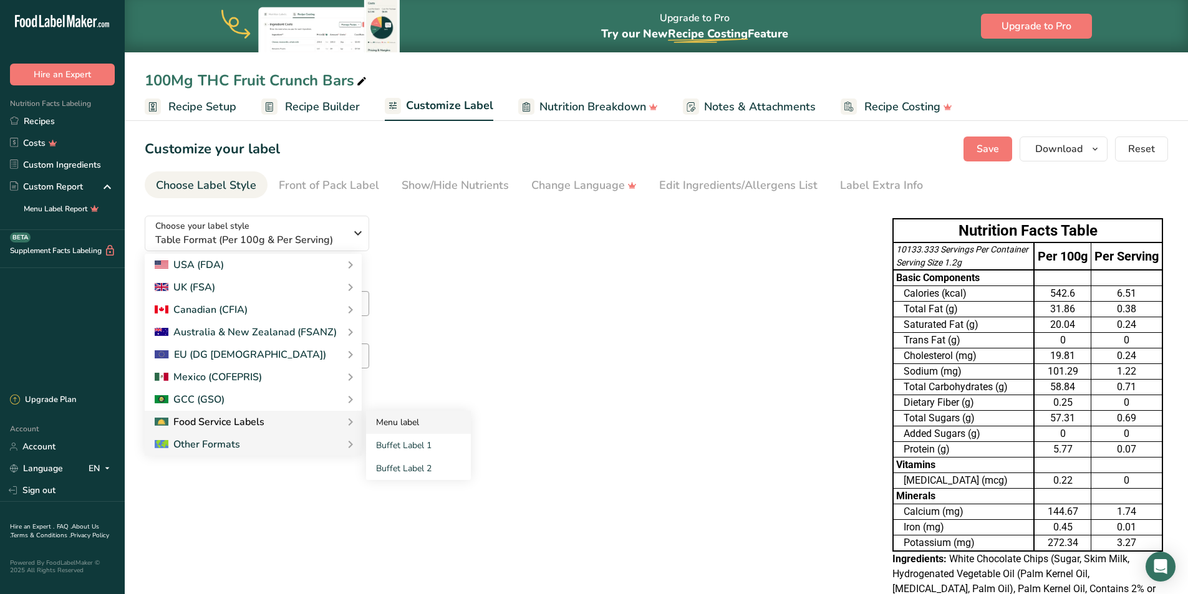
click at [377, 424] on link "Menu label" at bounding box center [418, 422] width 105 height 23
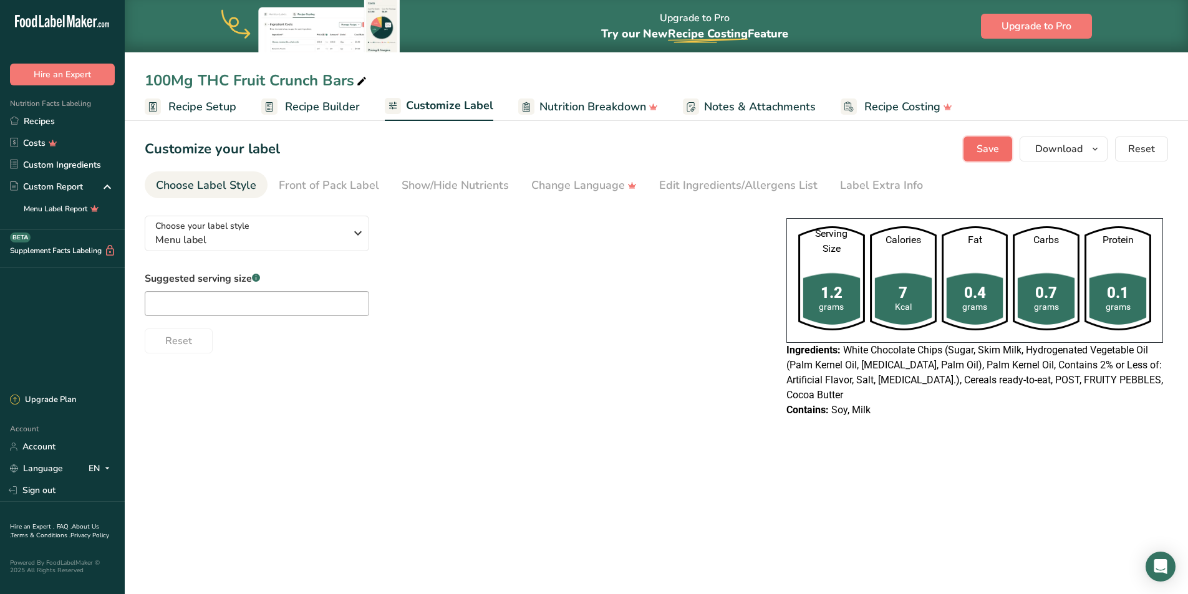
click at [984, 148] on span "Save" at bounding box center [988, 149] width 22 height 15
click at [358, 231] on icon "button" at bounding box center [358, 233] width 15 height 22
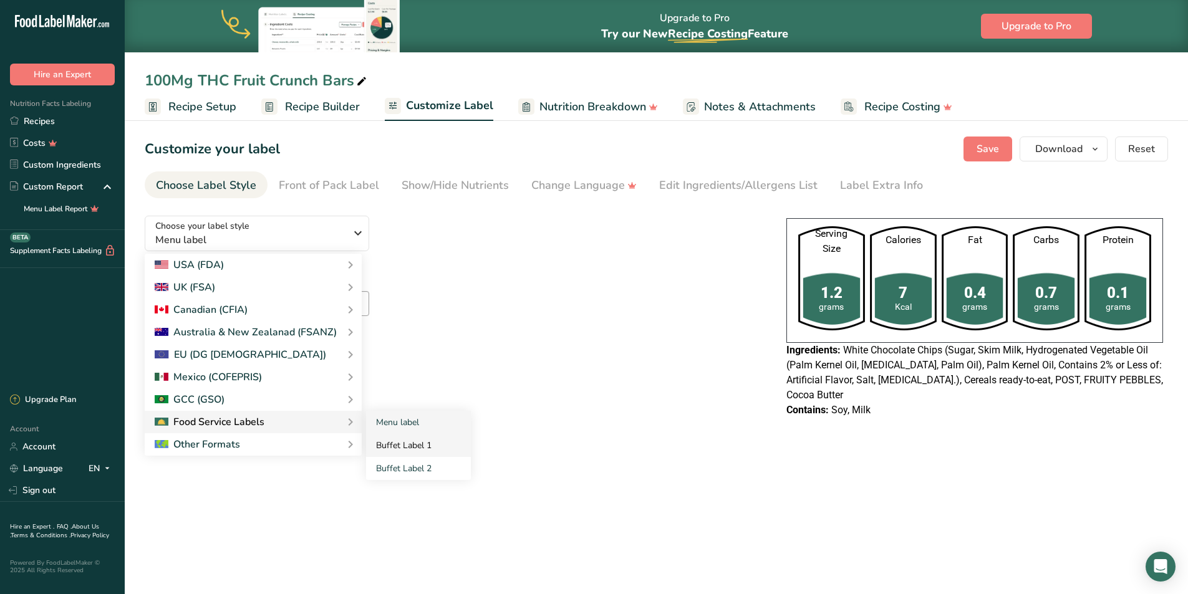
click at [412, 443] on link "Buffet Label 1" at bounding box center [418, 445] width 105 height 23
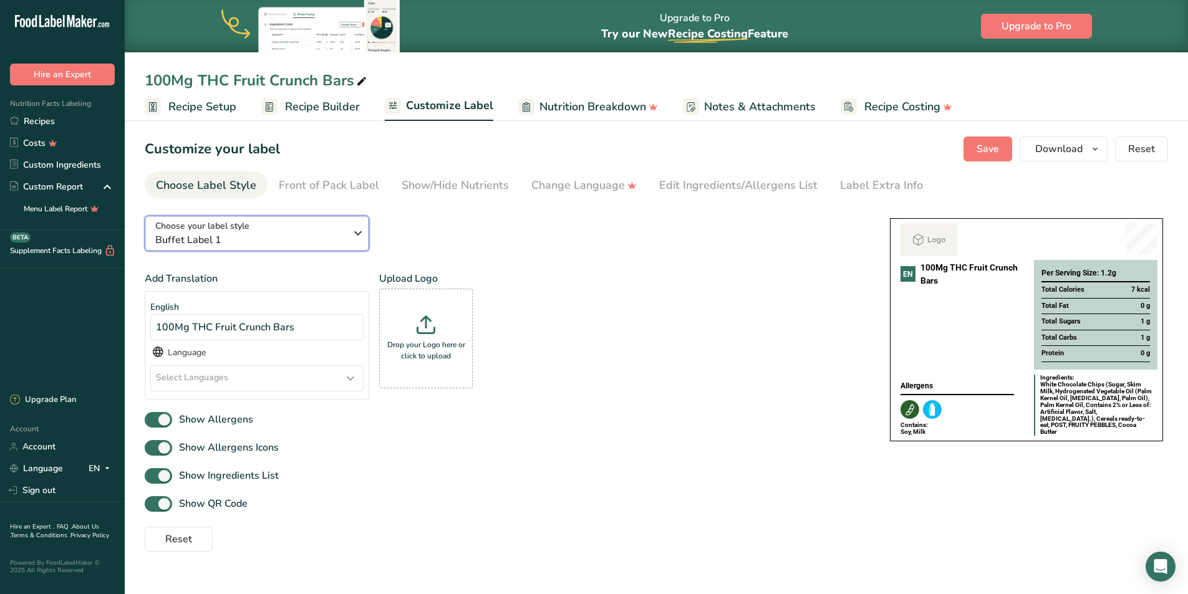
click at [356, 232] on icon "button" at bounding box center [358, 233] width 15 height 22
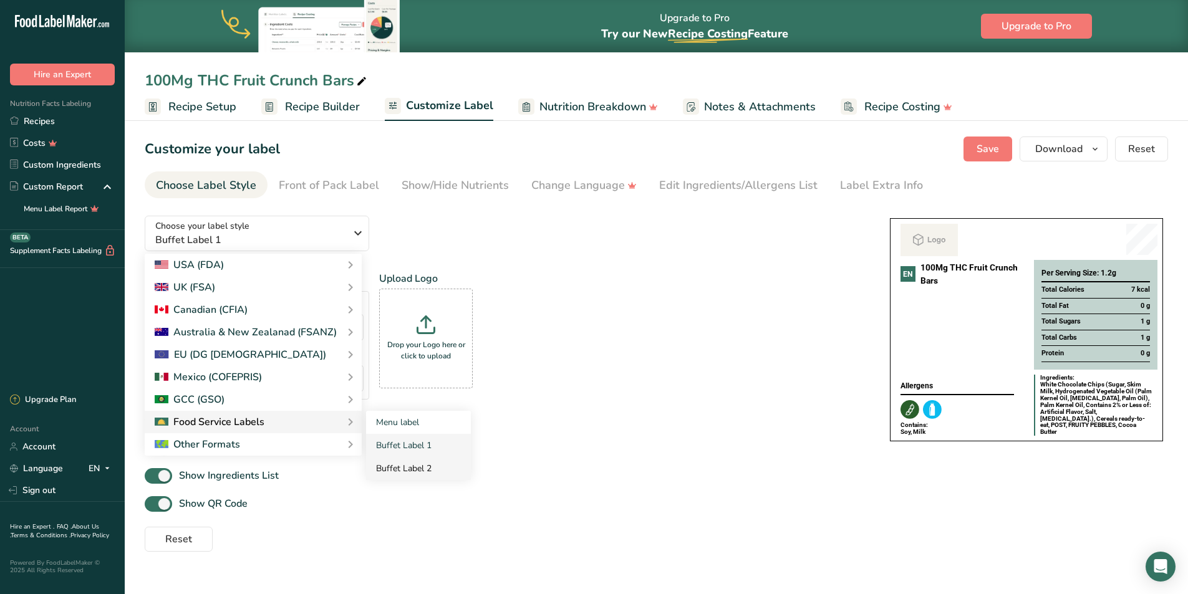
click at [416, 467] on link "Buffet Label 2" at bounding box center [418, 468] width 105 height 23
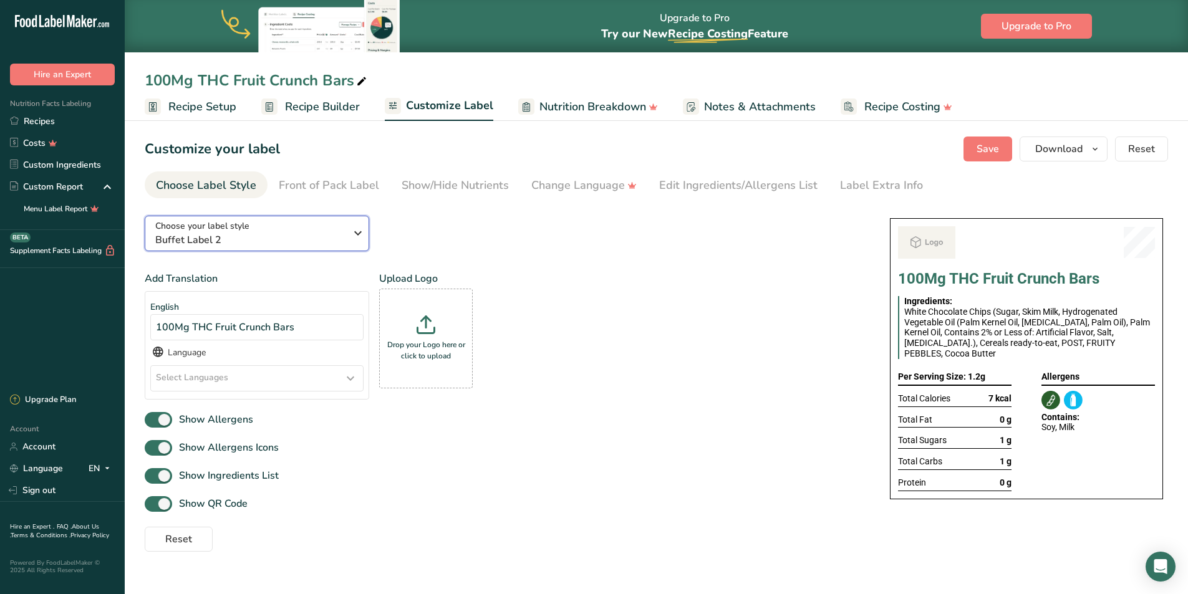
click at [352, 232] on icon "button" at bounding box center [358, 233] width 15 height 22
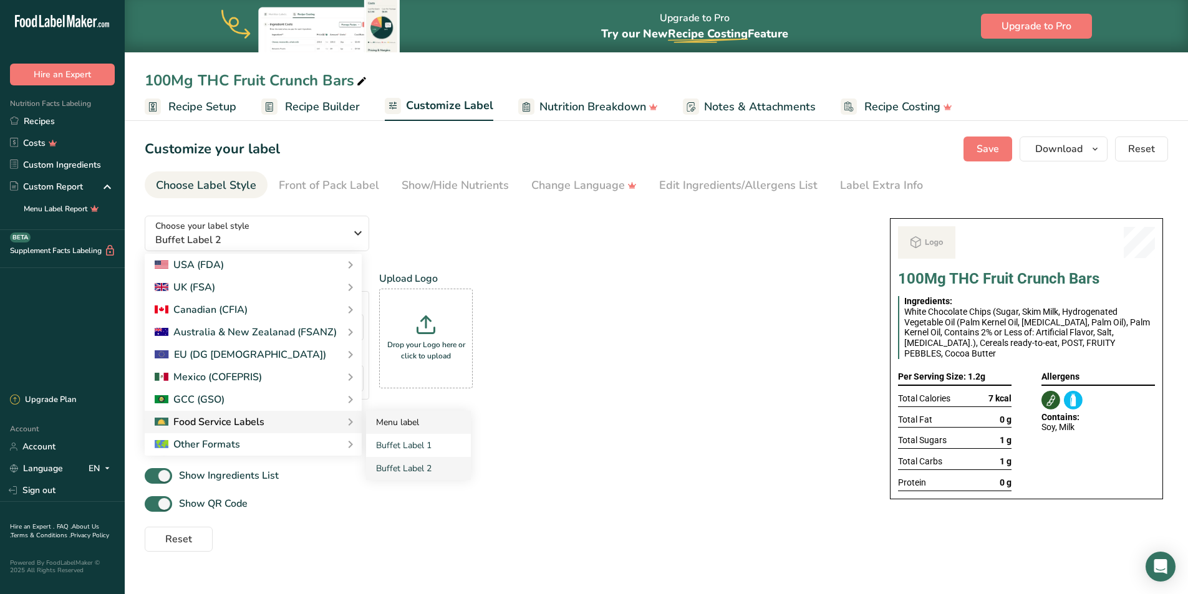
click at [392, 423] on link "Menu label" at bounding box center [418, 422] width 105 height 23
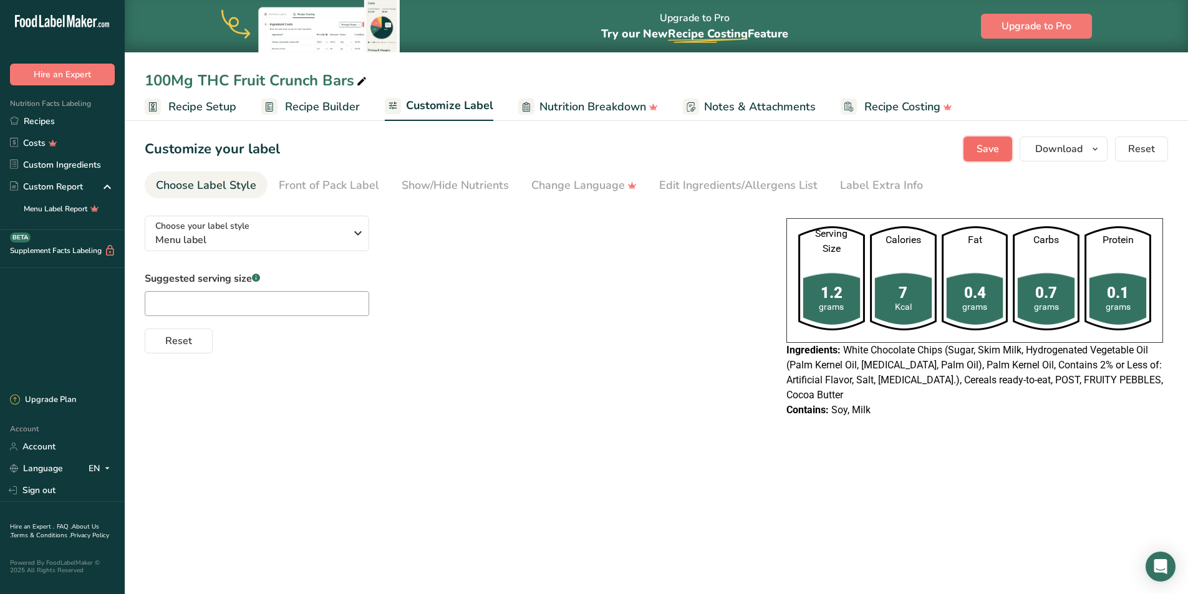
click at [976, 150] on button "Save" at bounding box center [988, 149] width 49 height 25
click at [218, 306] on input "text" at bounding box center [257, 303] width 225 height 25
type input "1/10th"
click at [173, 352] on button "Reset" at bounding box center [179, 341] width 68 height 25
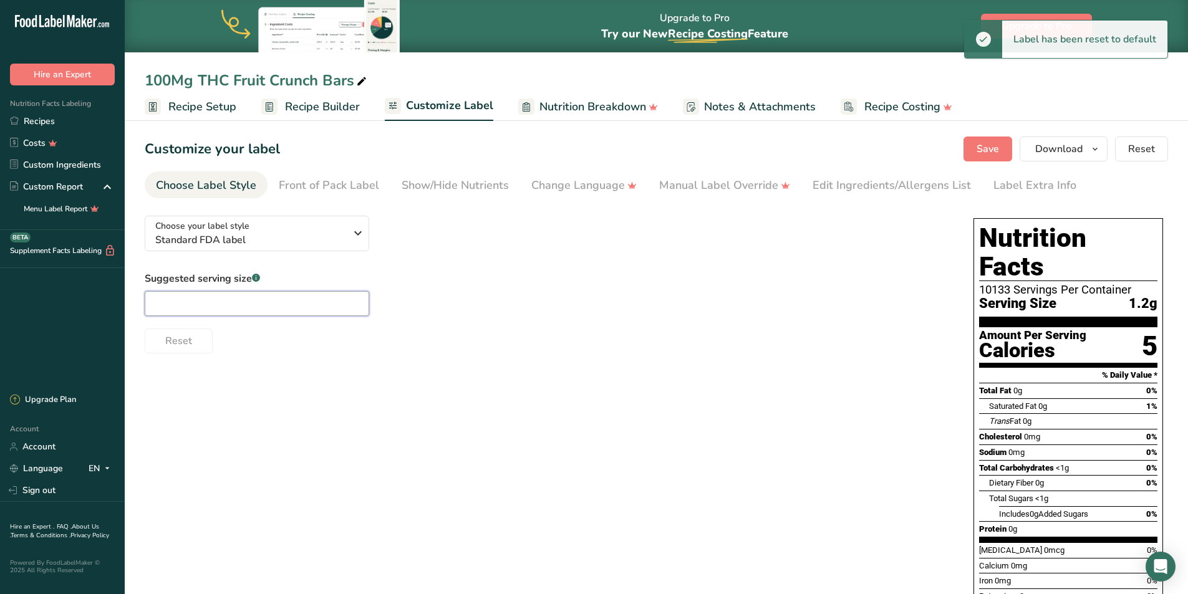
click at [187, 301] on input "text" at bounding box center [257, 303] width 225 height 25
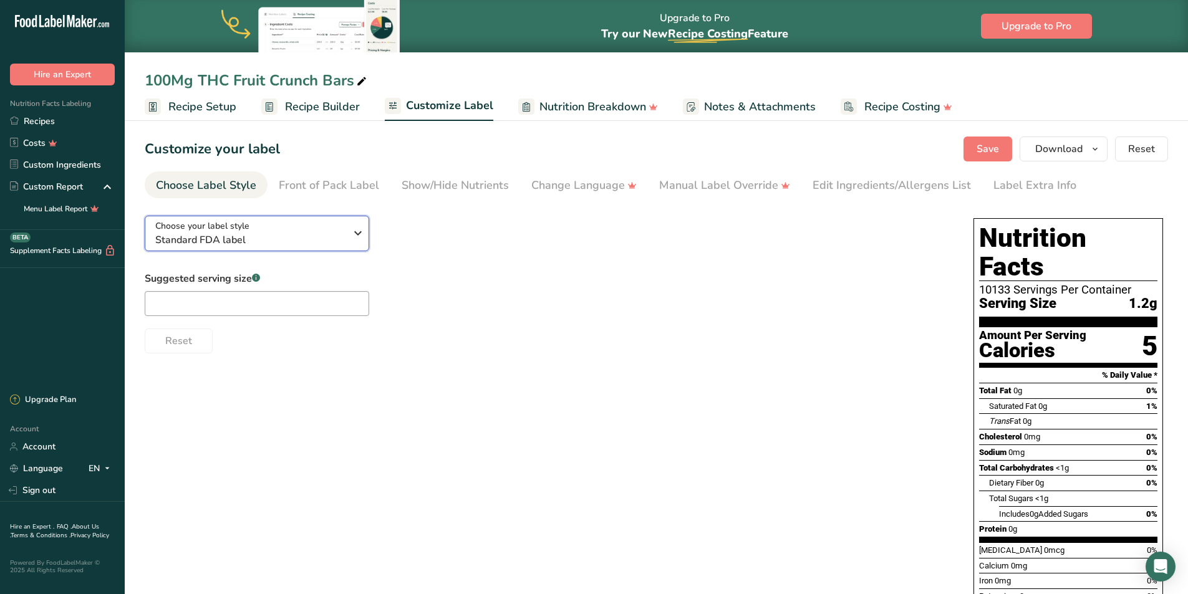
click at [359, 235] on icon "button" at bounding box center [358, 233] width 15 height 22
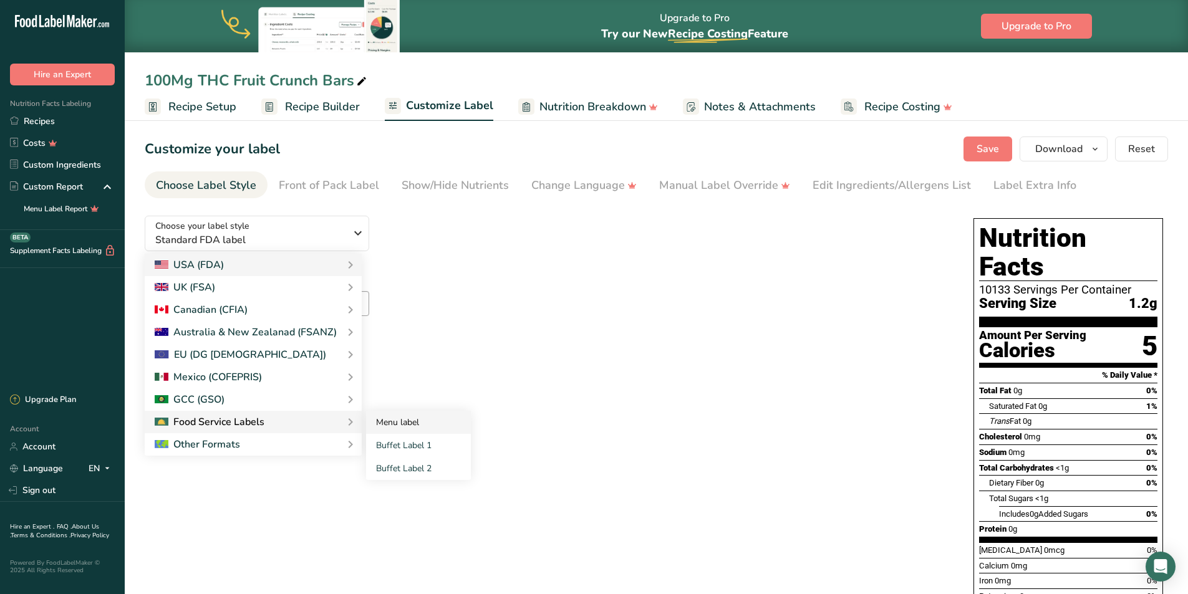
click at [393, 422] on link "Menu label" at bounding box center [418, 422] width 105 height 23
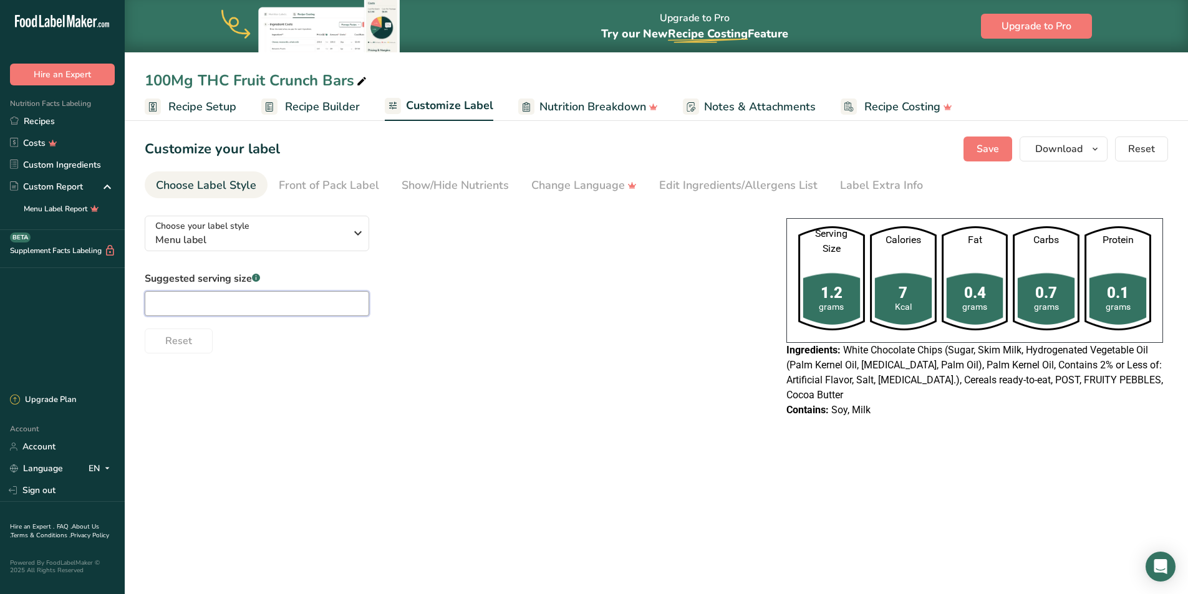
click at [261, 300] on input "text" at bounding box center [257, 303] width 225 height 25
type input "1/10th"
click at [993, 150] on span "Save" at bounding box center [988, 149] width 22 height 15
click at [1074, 154] on span "Download" at bounding box center [1058, 149] width 47 height 15
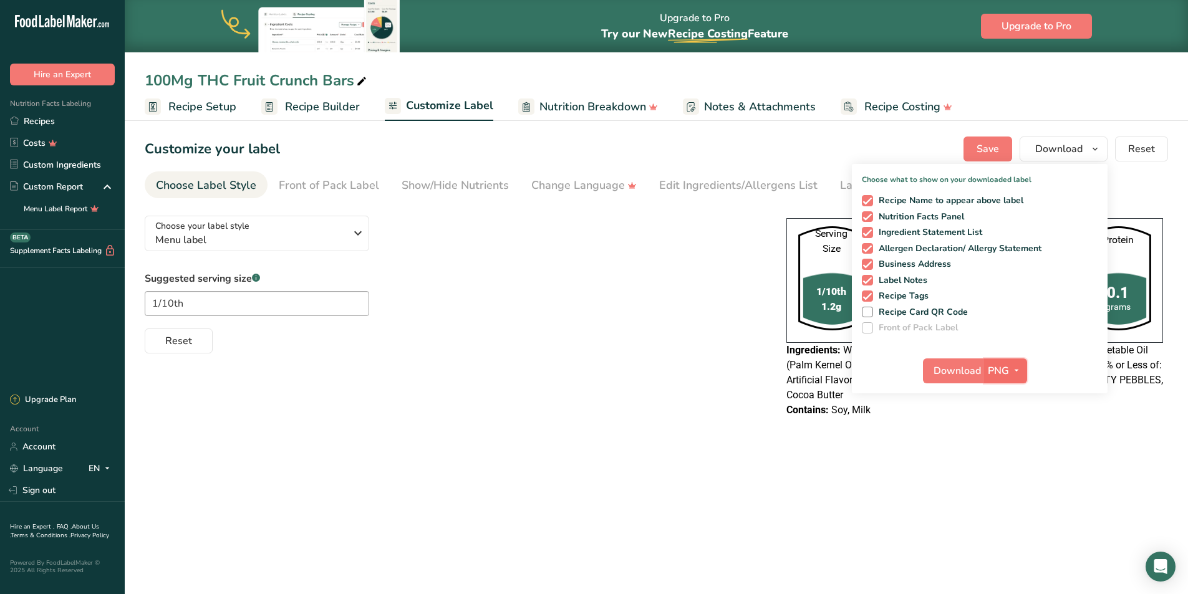
click at [992, 374] on span "PNG" at bounding box center [998, 371] width 21 height 15
click at [1003, 397] on link "PNG" at bounding box center [1007, 396] width 40 height 21
click at [958, 372] on span "Download" at bounding box center [957, 371] width 47 height 15
